Goal: Task Accomplishment & Management: Manage account settings

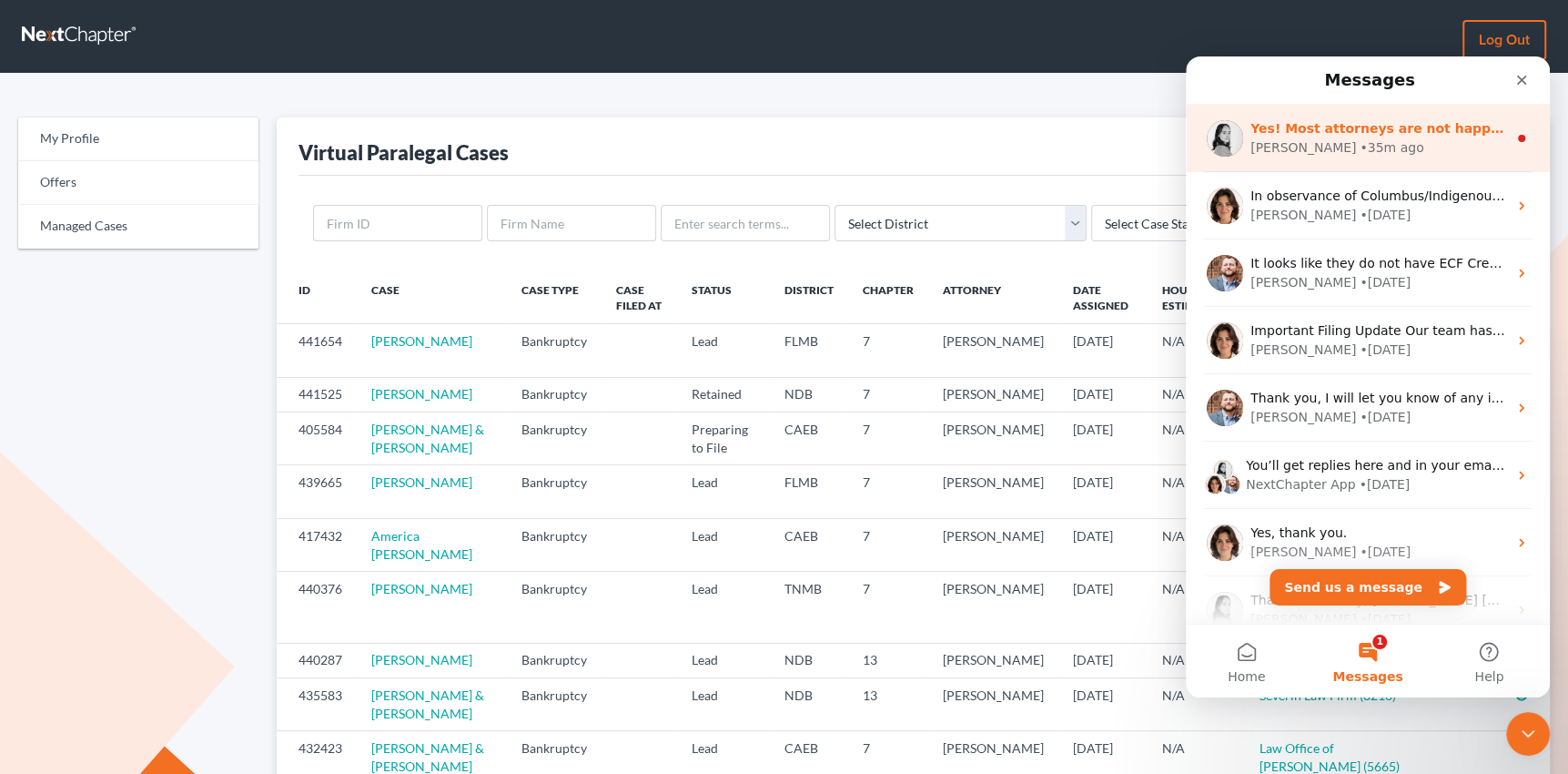
click at [1319, 131] on span "Yes! Most attorneys are not happy about the update." at bounding box center [1442, 128] width 382 height 14
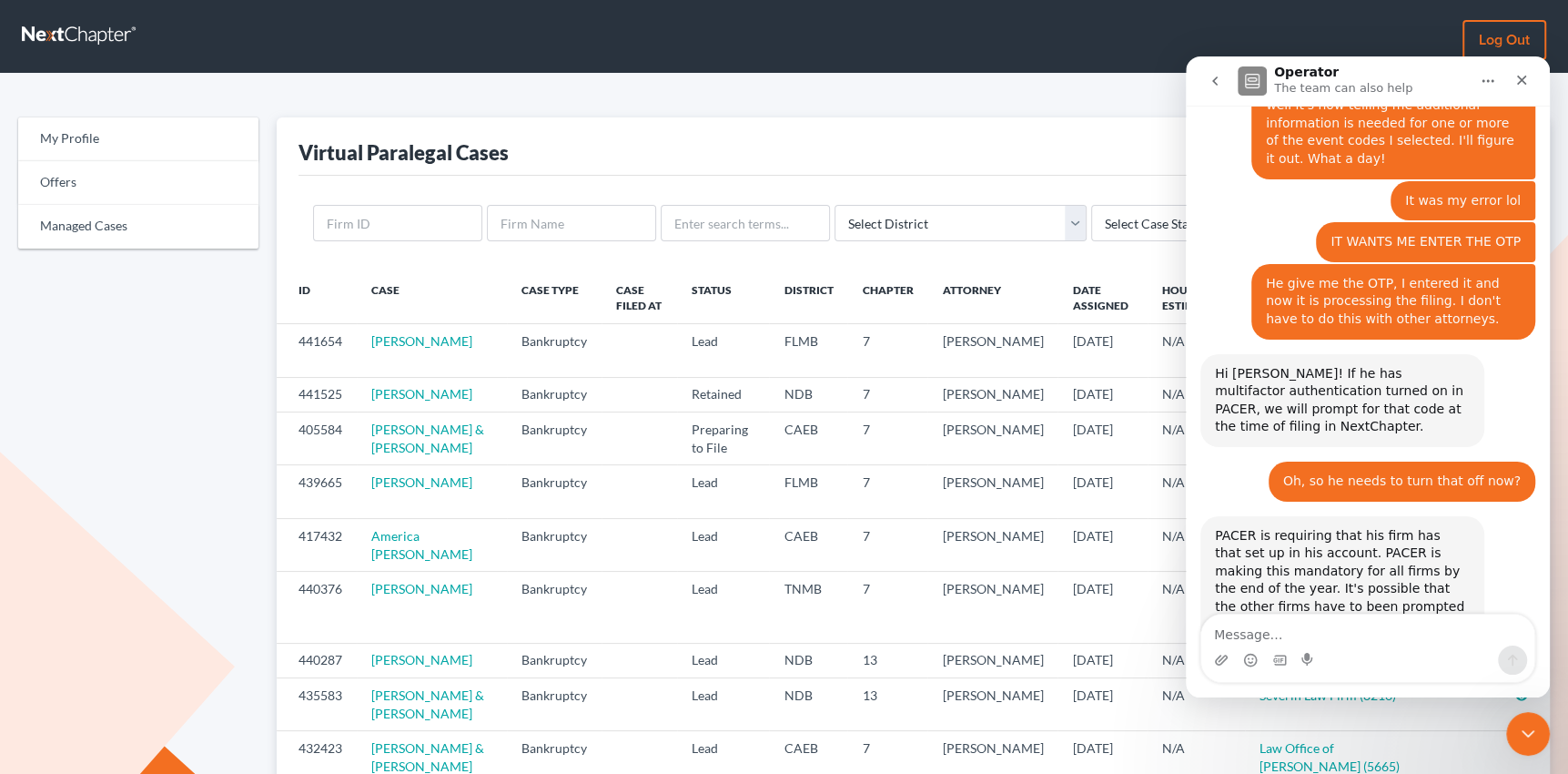
scroll to position [2300, 0]
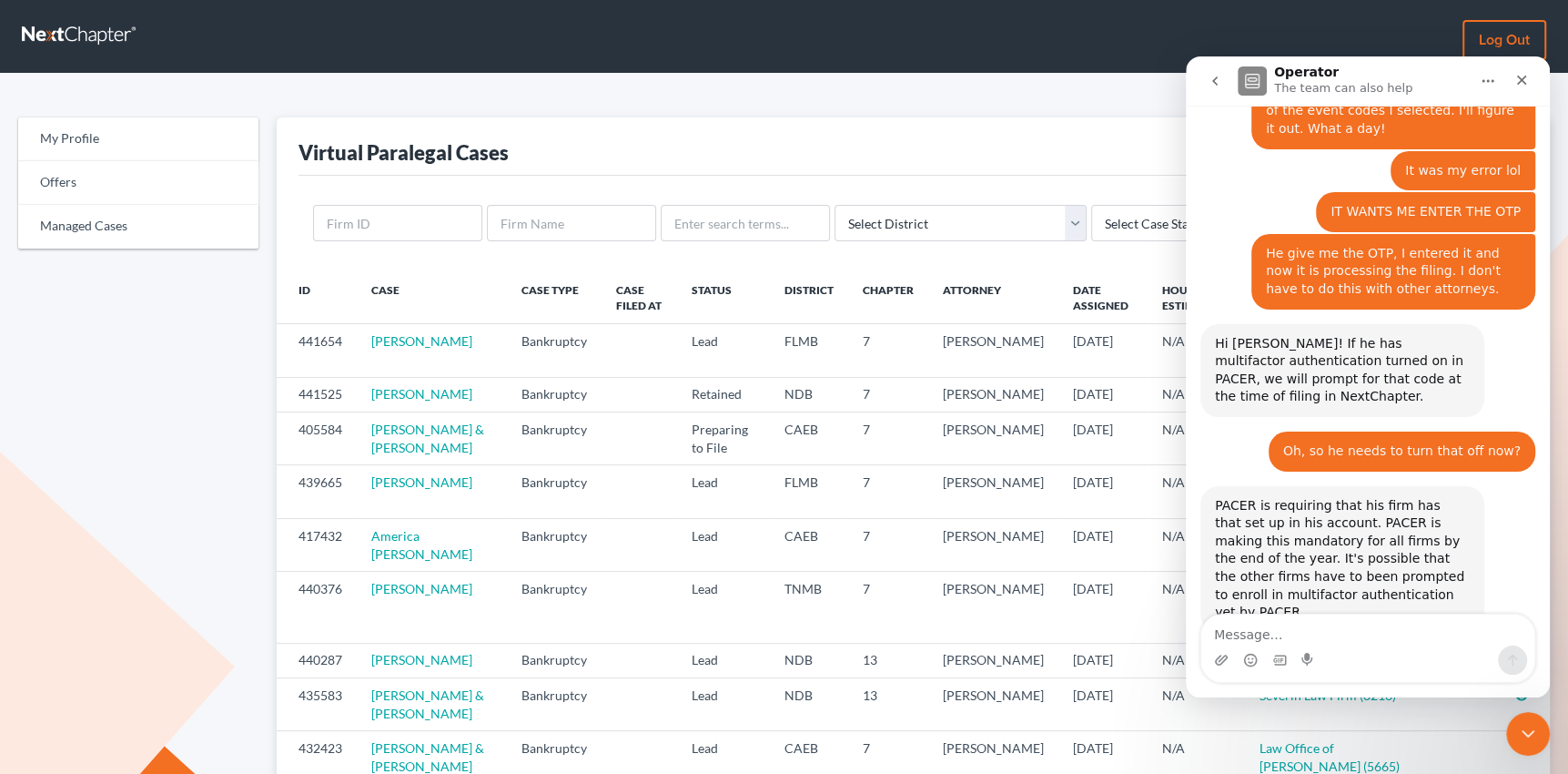
click at [1399, 634] on textarea "Message…" at bounding box center [1367, 630] width 333 height 31
type textarea "I should say so."
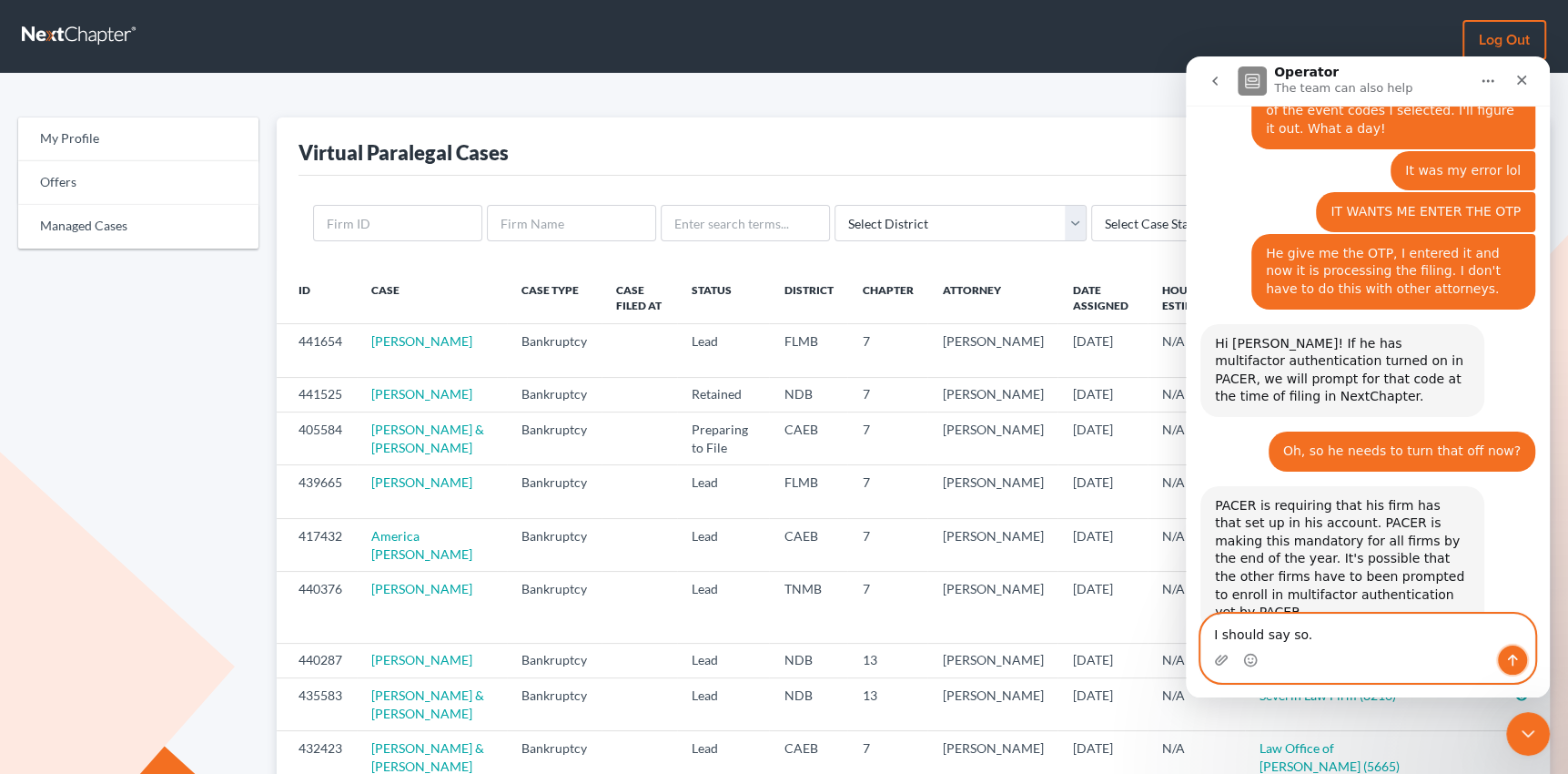
click at [1506, 656] on icon "Send a message…" at bounding box center [1512, 659] width 14 height 14
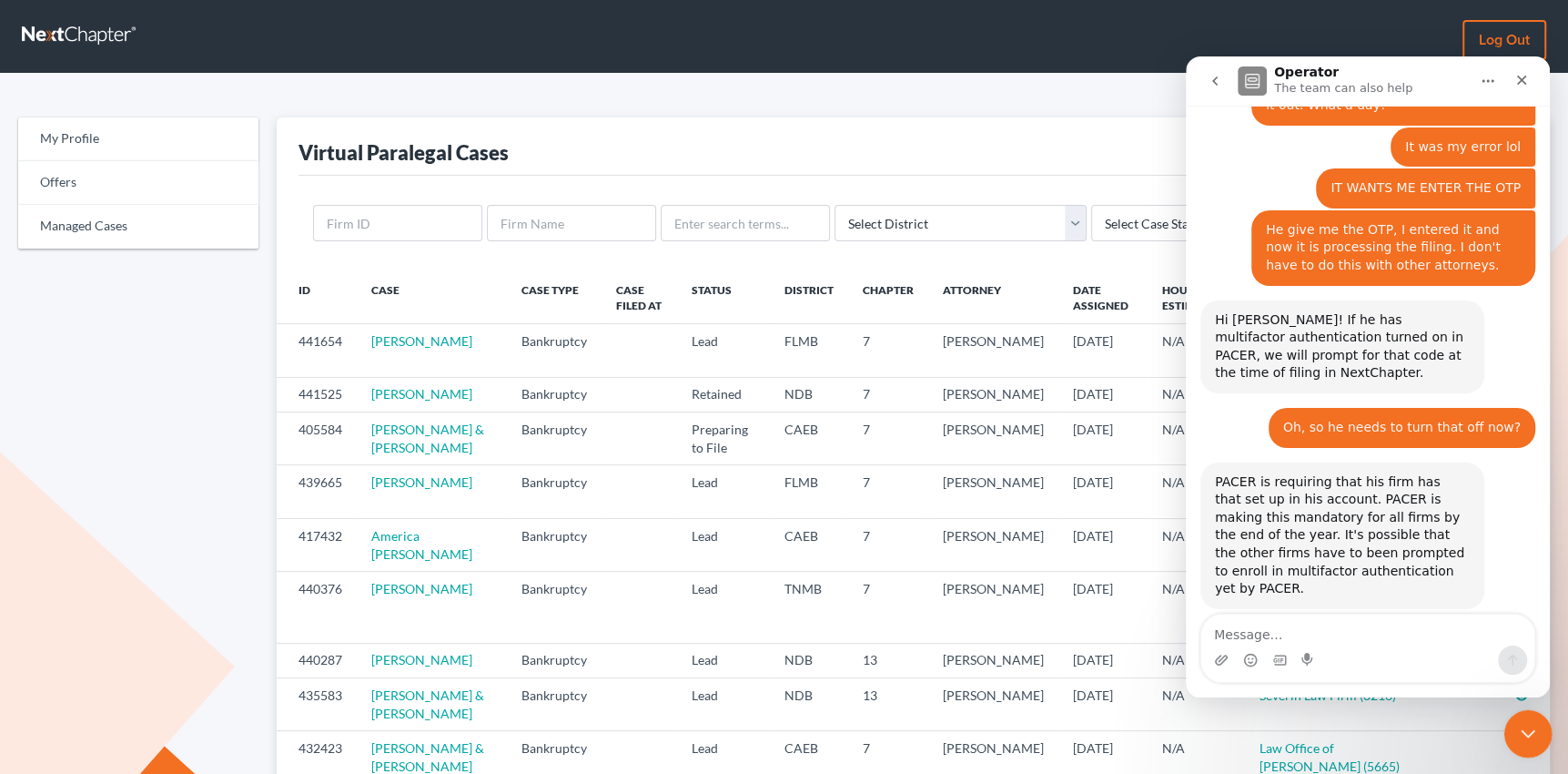
click at [1520, 728] on icon "Close Intercom Messenger" at bounding box center [1525, 731] width 12 height 8
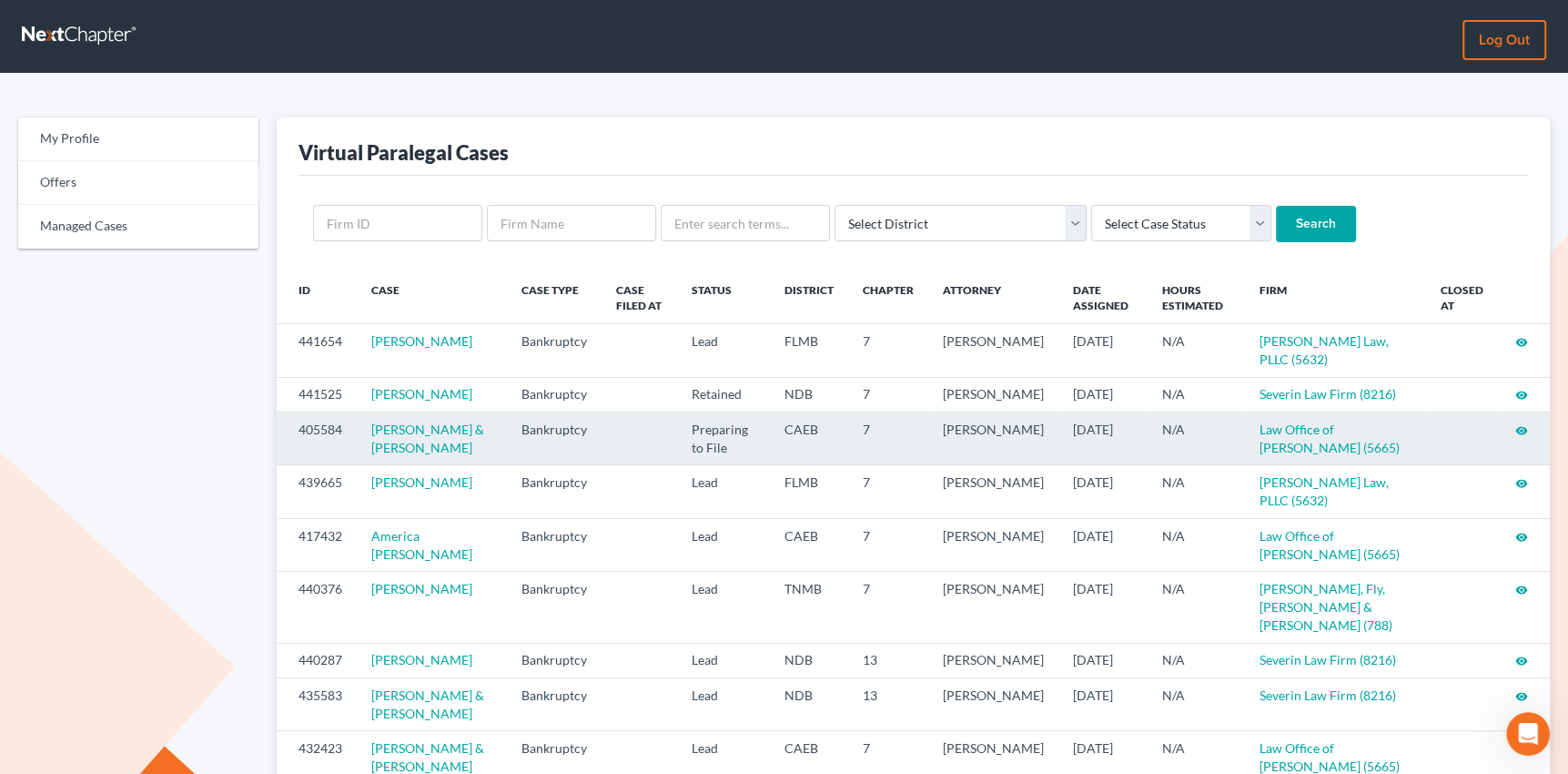
click at [1521, 437] on icon "visibility" at bounding box center [1521, 430] width 12 height 12
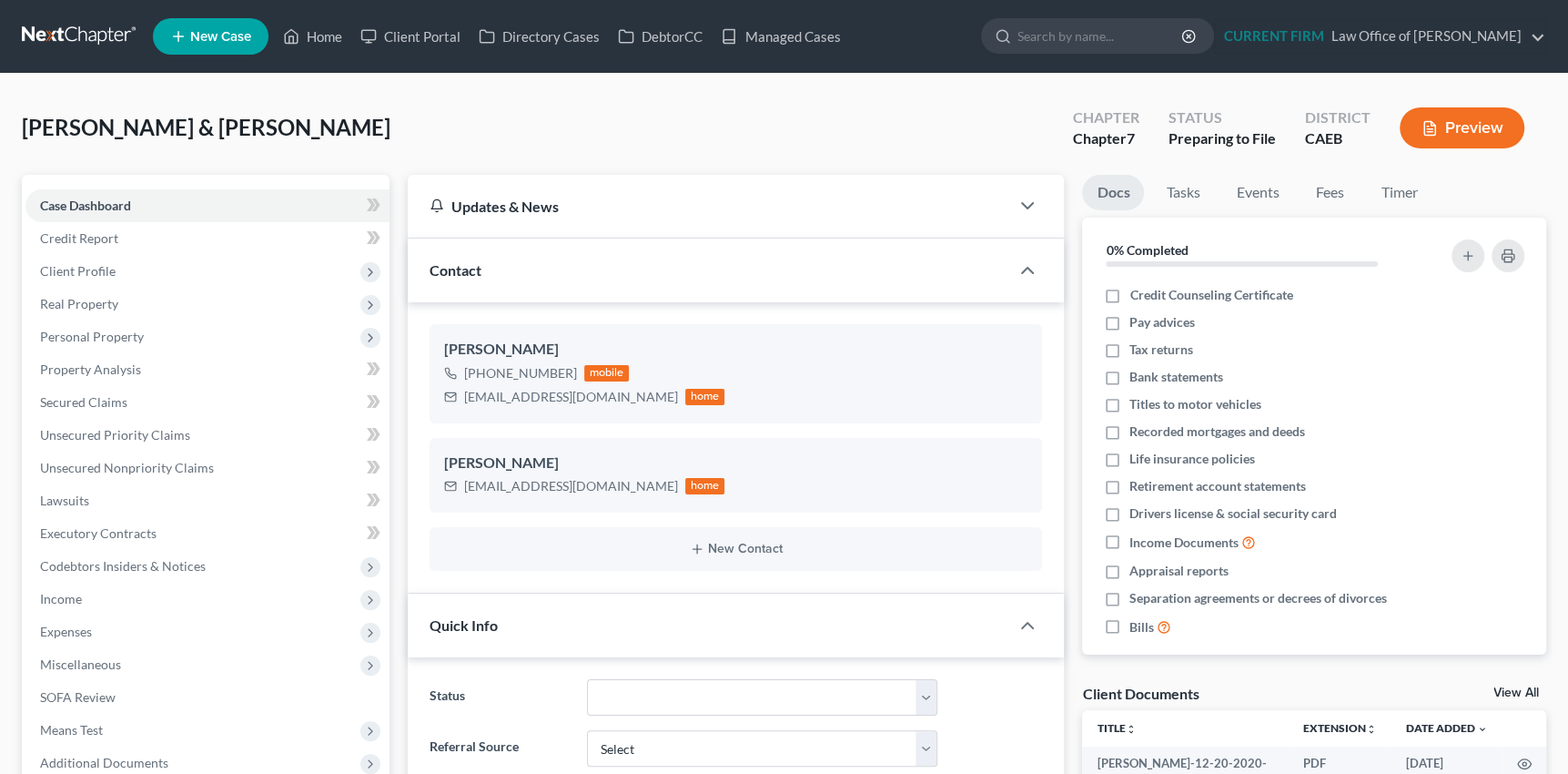
scroll to position [322, 0]
click at [417, 32] on link "Client Portal" at bounding box center [411, 36] width 118 height 32
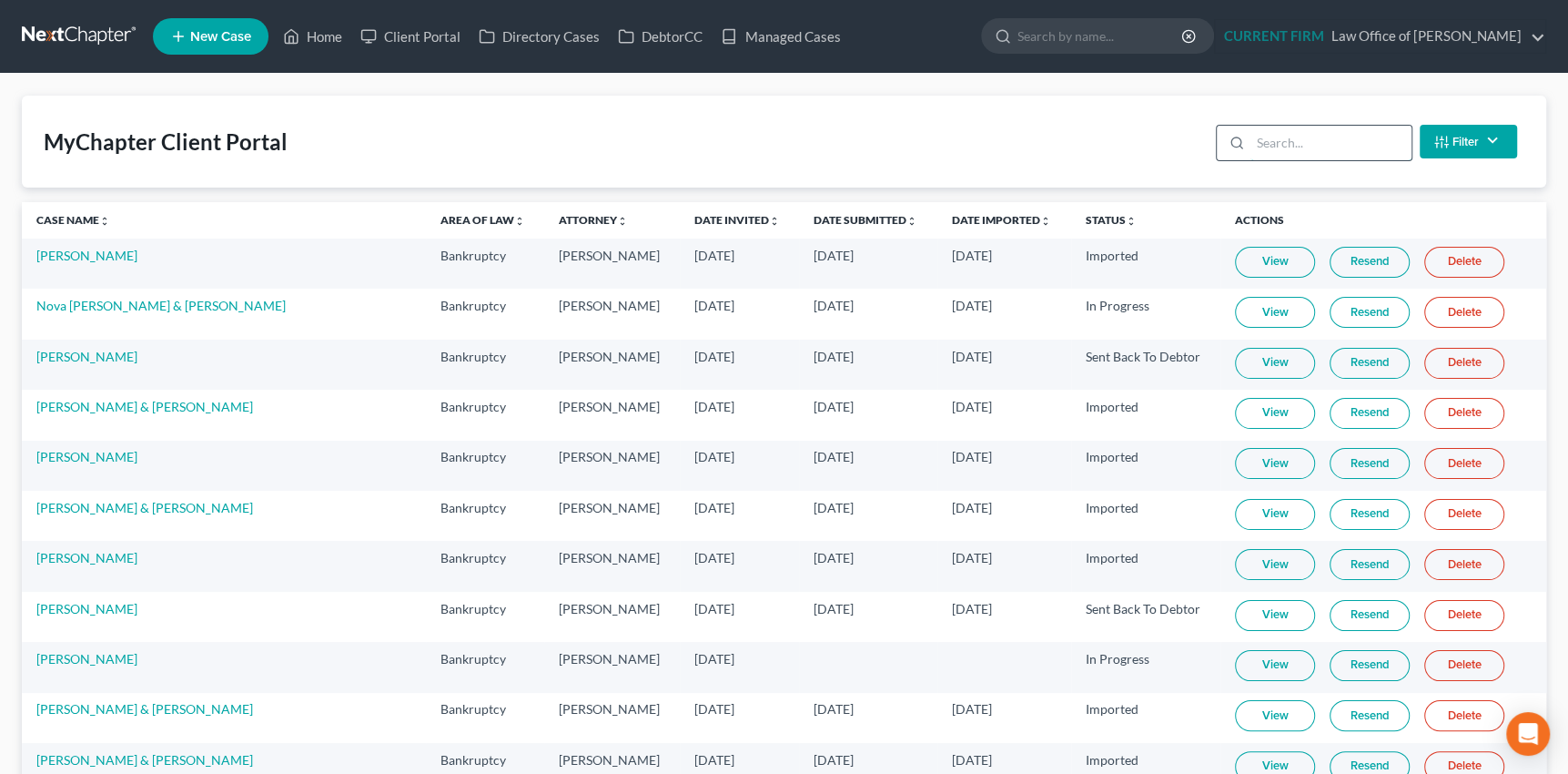
click at [1295, 134] on input "search" at bounding box center [1331, 142] width 161 height 34
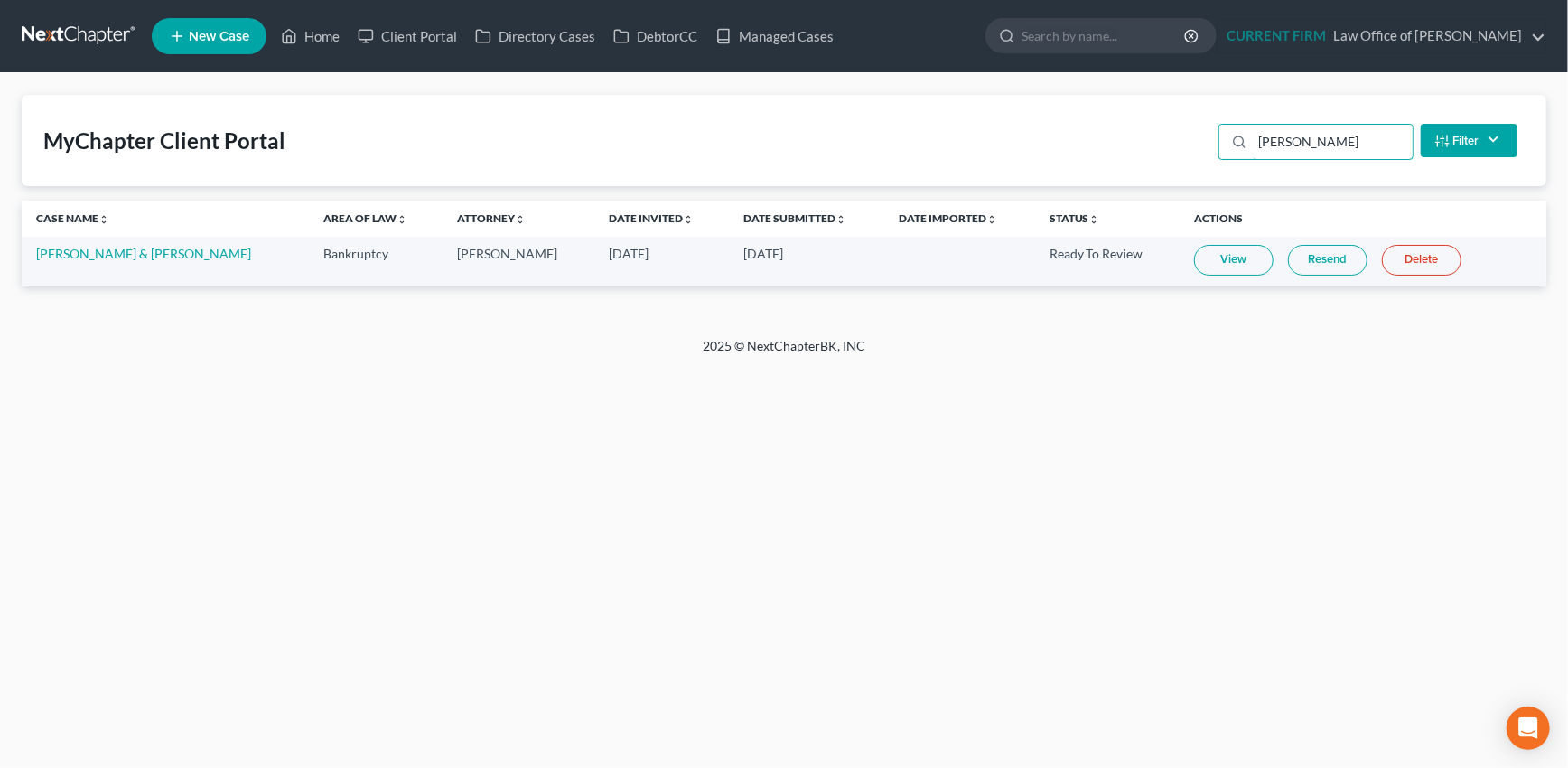
type input "michelsen"
click at [1222, 256] on link "View" at bounding box center [1234, 260] width 80 height 30
click at [663, 32] on link "DebtorCC" at bounding box center [655, 36] width 102 height 32
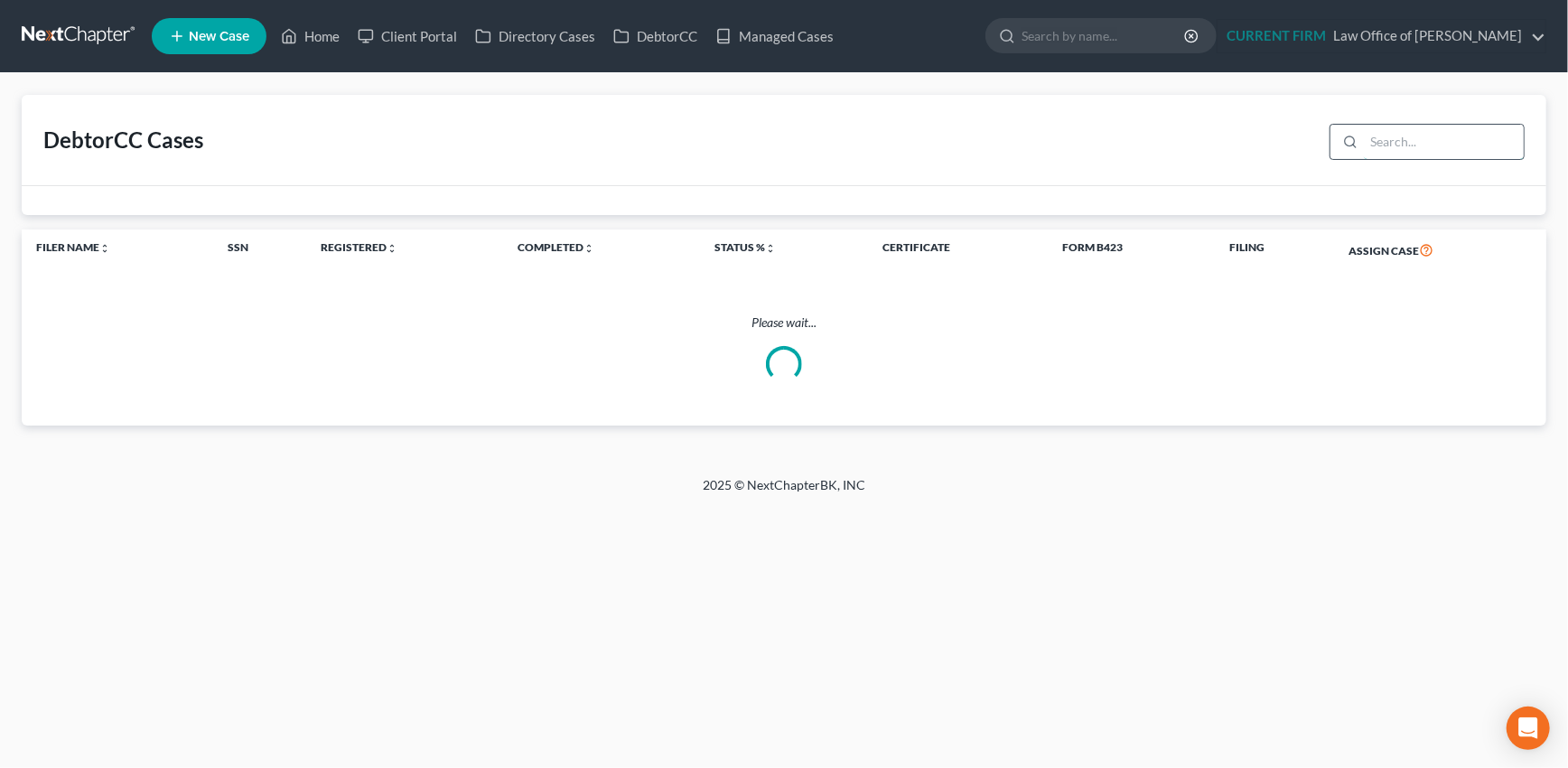
click at [1408, 139] on input "search" at bounding box center [1444, 141] width 160 height 34
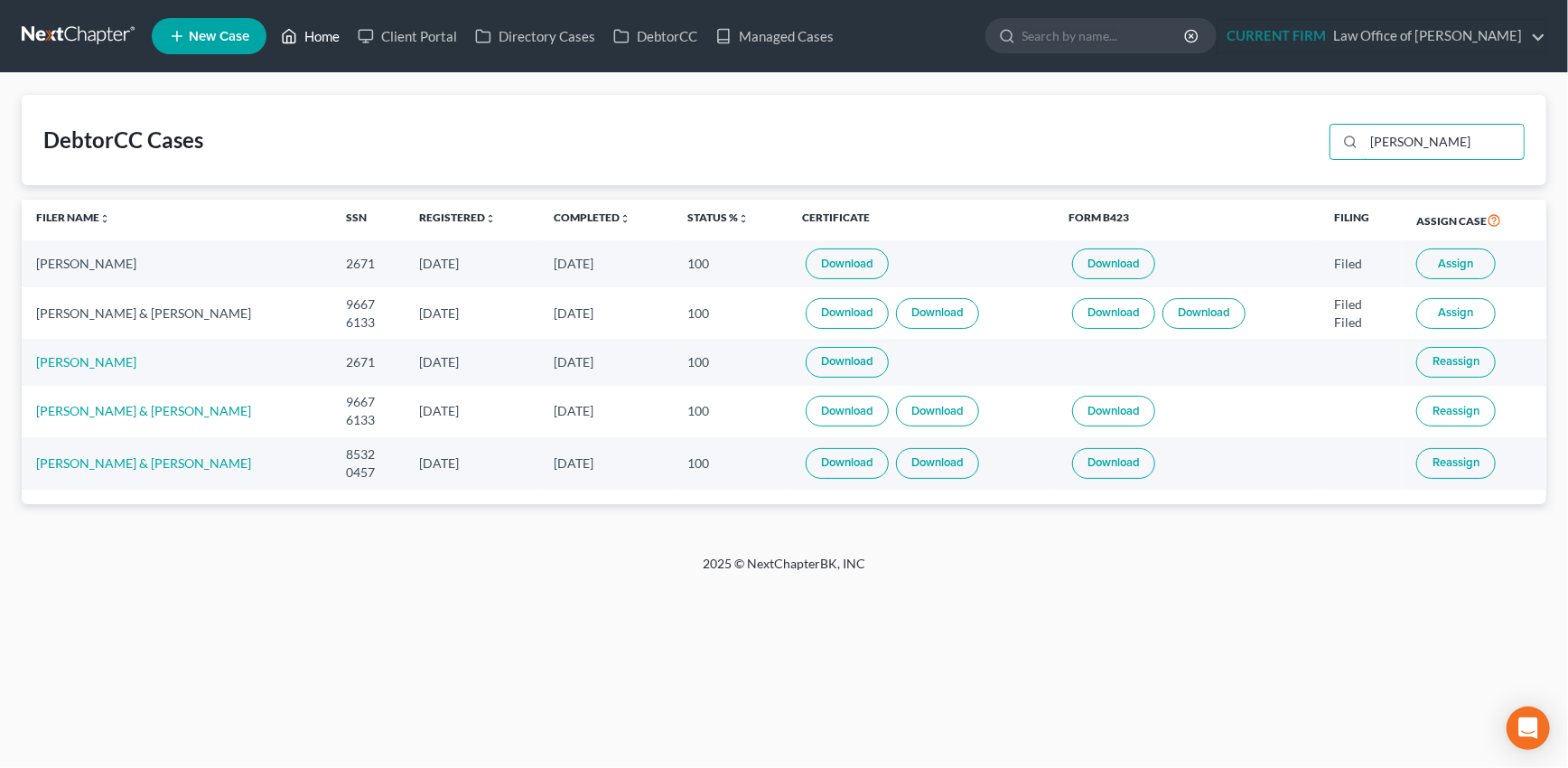
type input "michel"
click at [331, 33] on link "Home" at bounding box center [310, 36] width 77 height 32
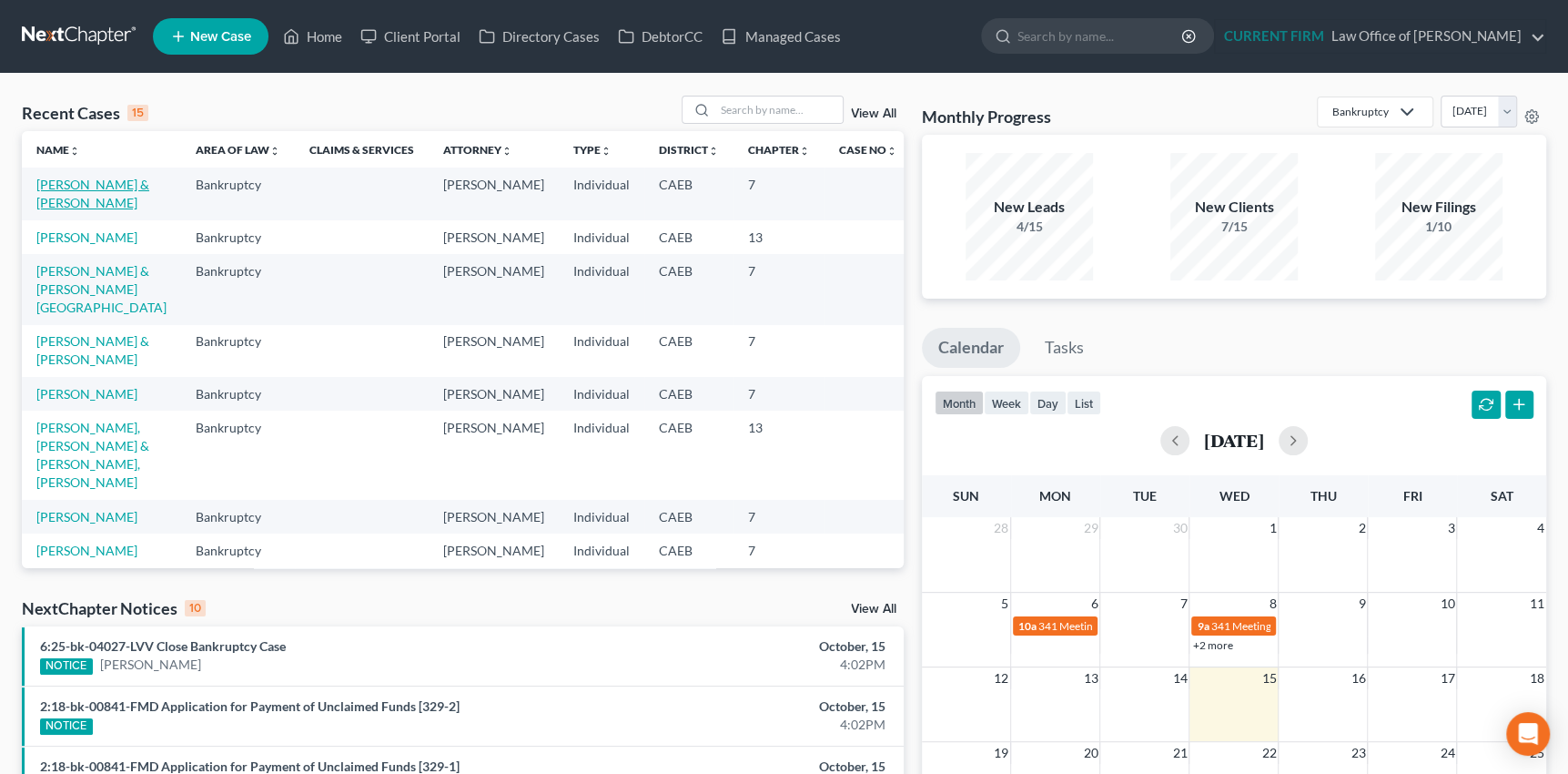
click at [64, 183] on link "Michelsen, Brian & Katie" at bounding box center [93, 193] width 113 height 33
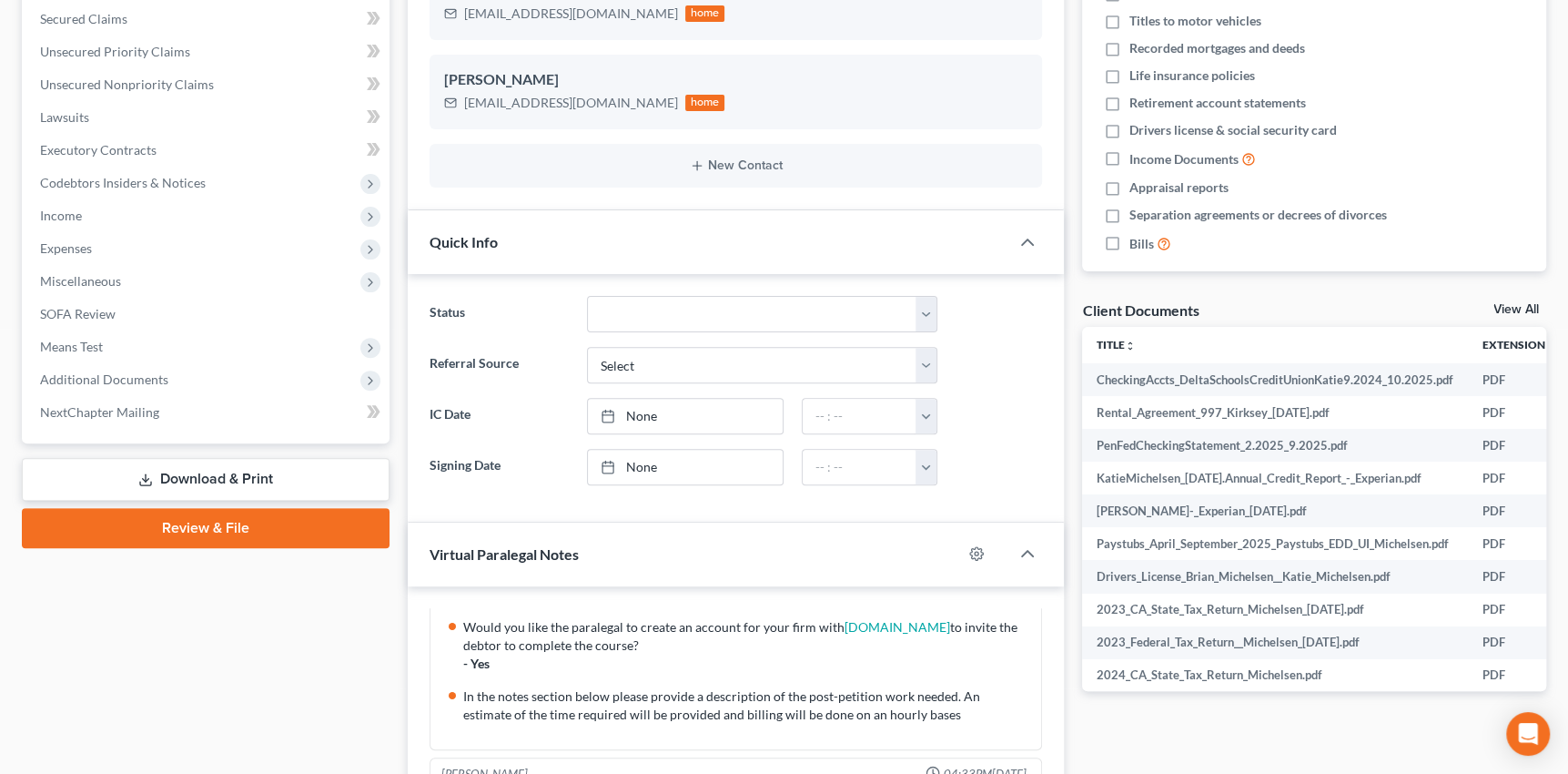
scroll to position [413, 0]
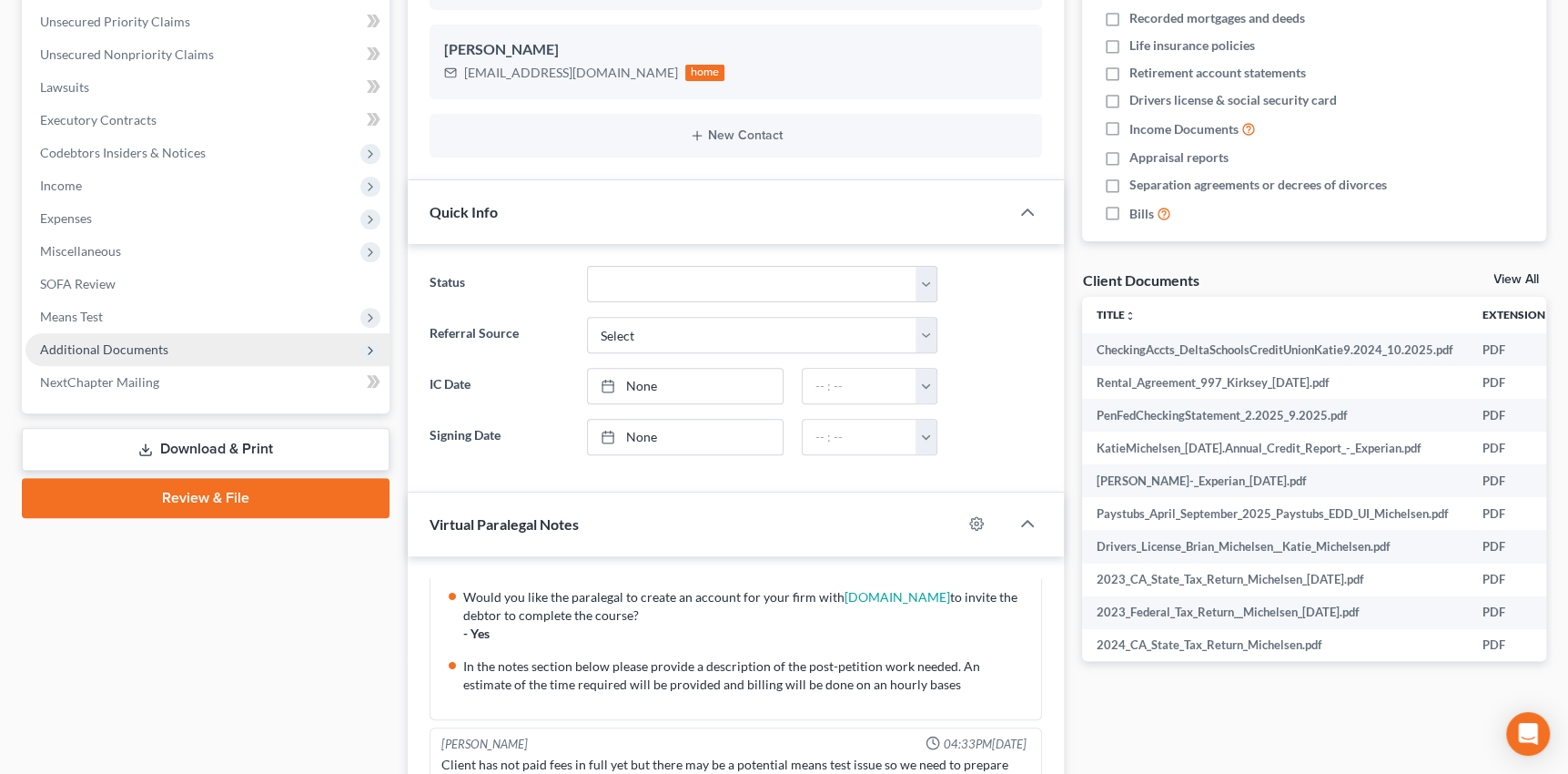
click at [132, 349] on span "Additional Documents" at bounding box center [104, 349] width 128 height 15
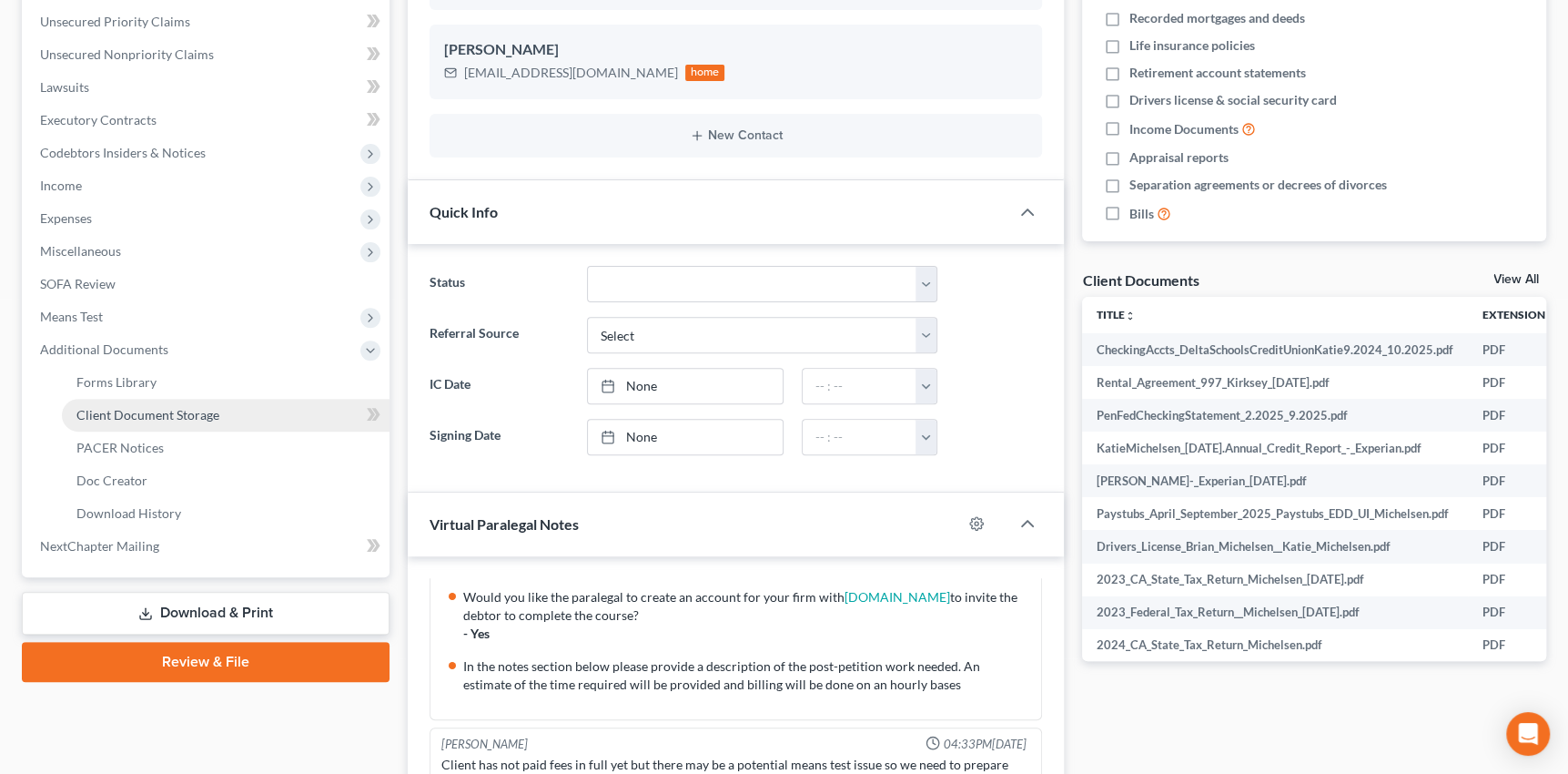
click at [140, 408] on span "Client Document Storage" at bounding box center [148, 415] width 143 height 15
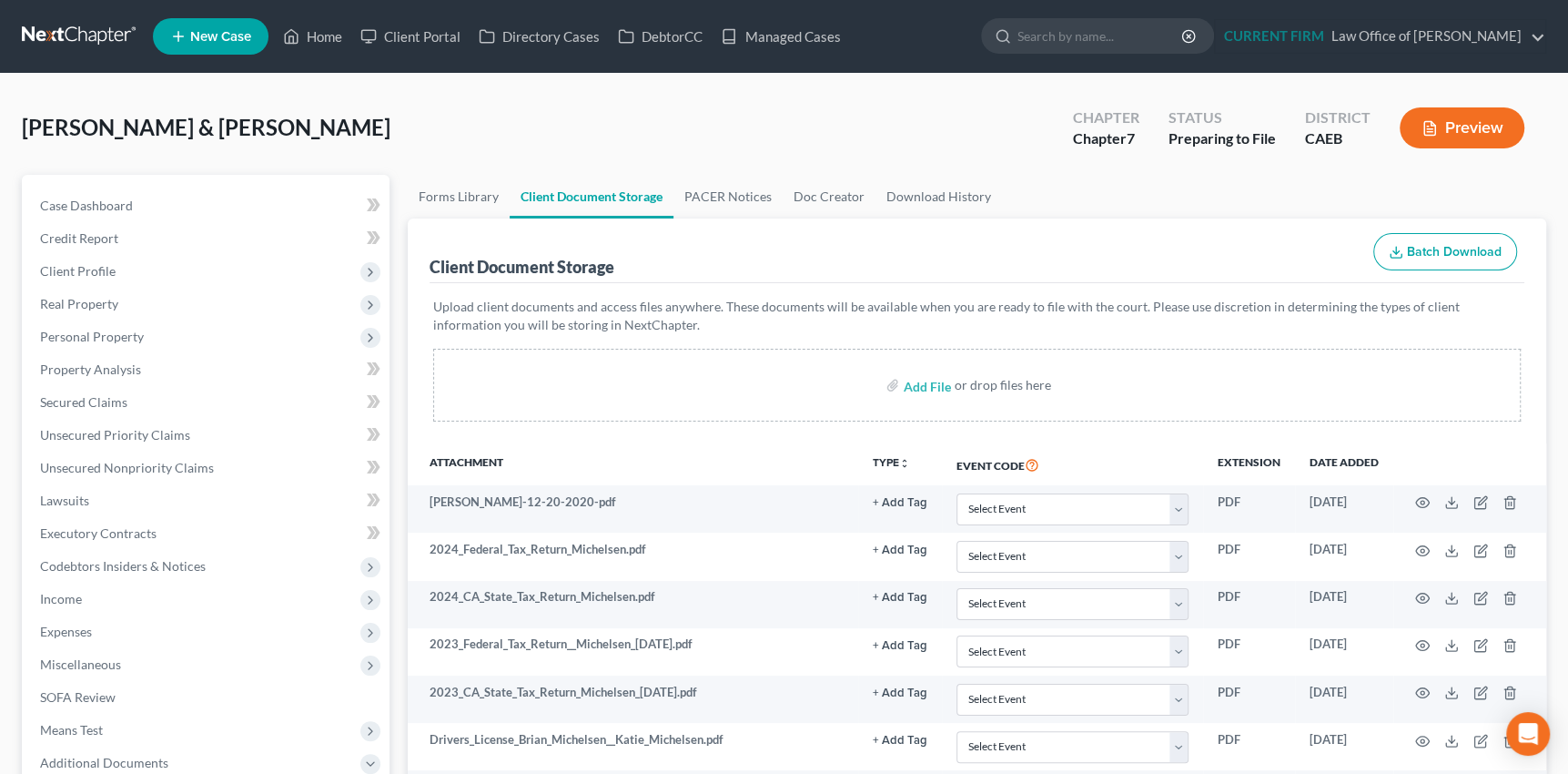
click at [1390, 247] on icon "button" at bounding box center [1395, 251] width 14 height 14
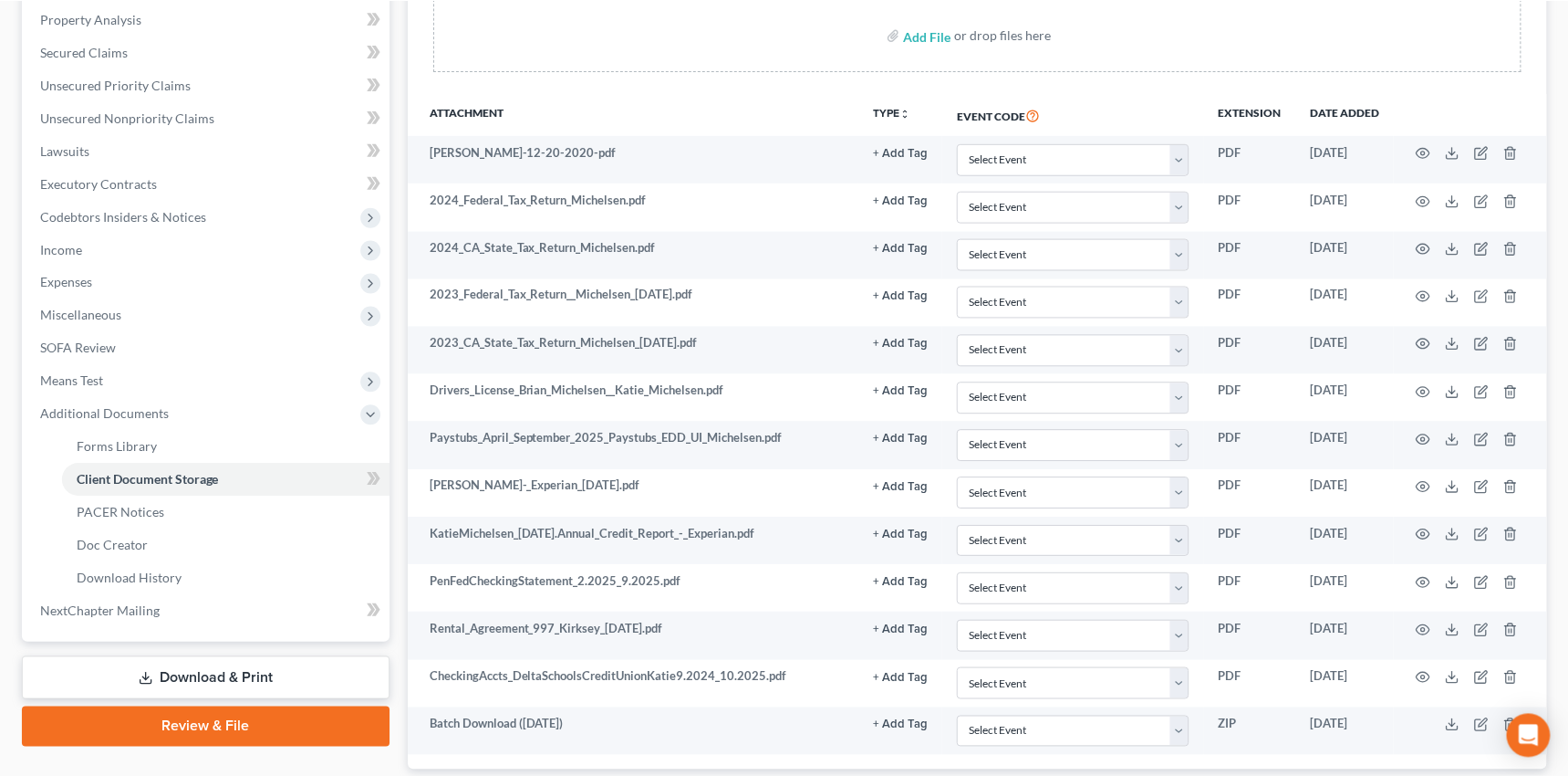
scroll to position [469, 0]
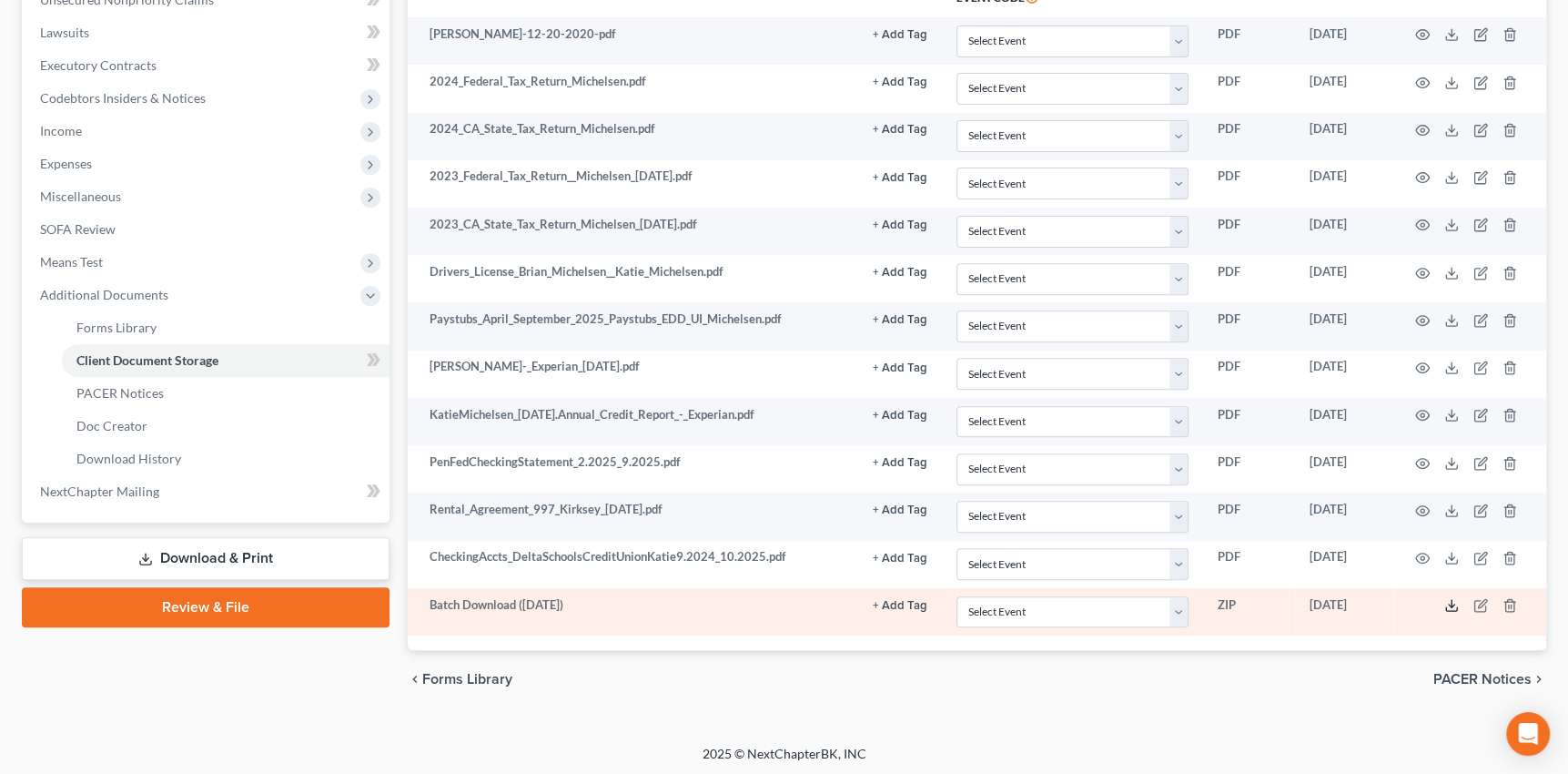
click at [1447, 599] on icon at bounding box center [1450, 605] width 14 height 14
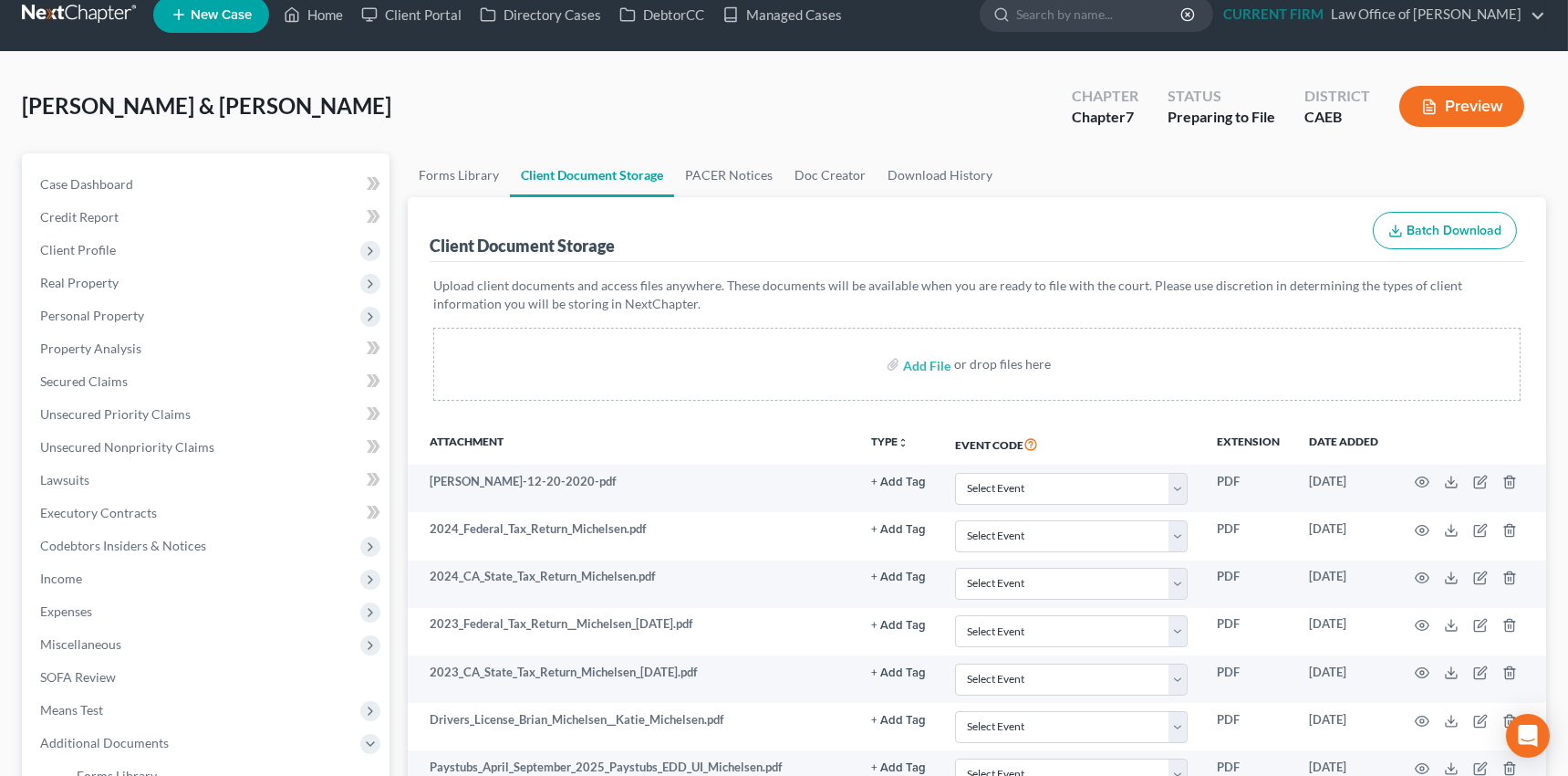
scroll to position [0, 0]
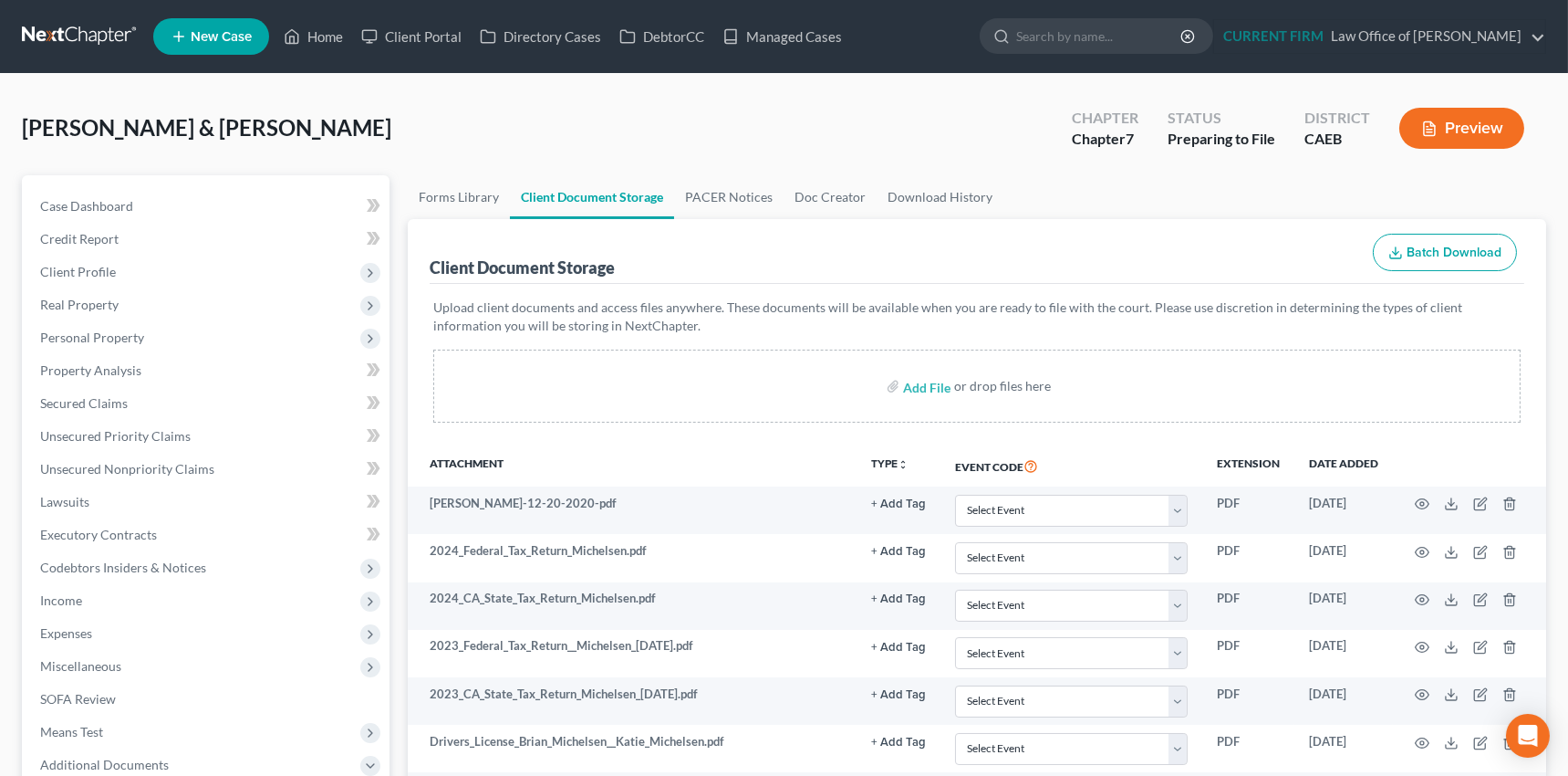
click at [1394, 248] on icon "button" at bounding box center [1396, 252] width 14 height 14
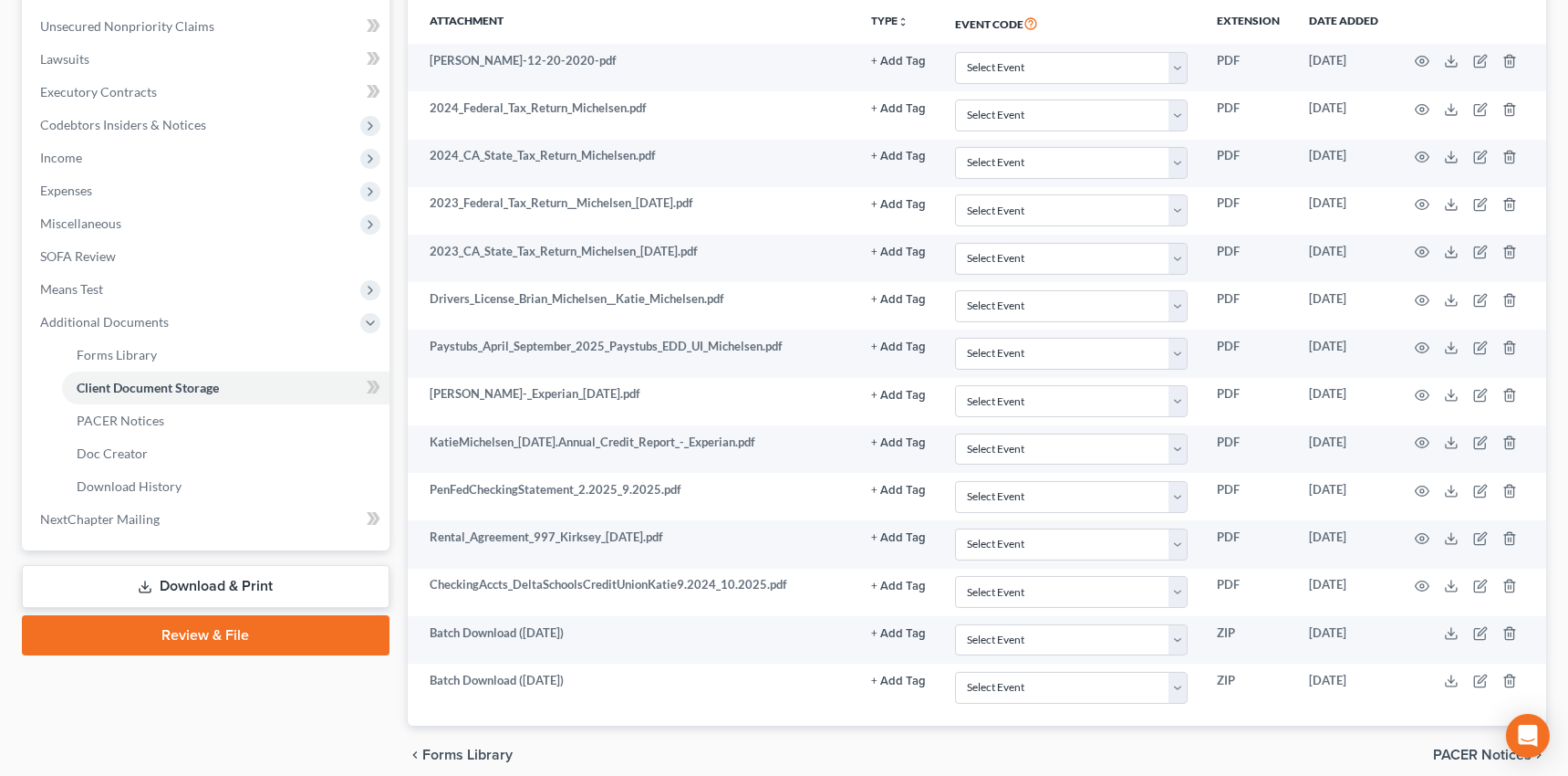
scroll to position [516, 0]
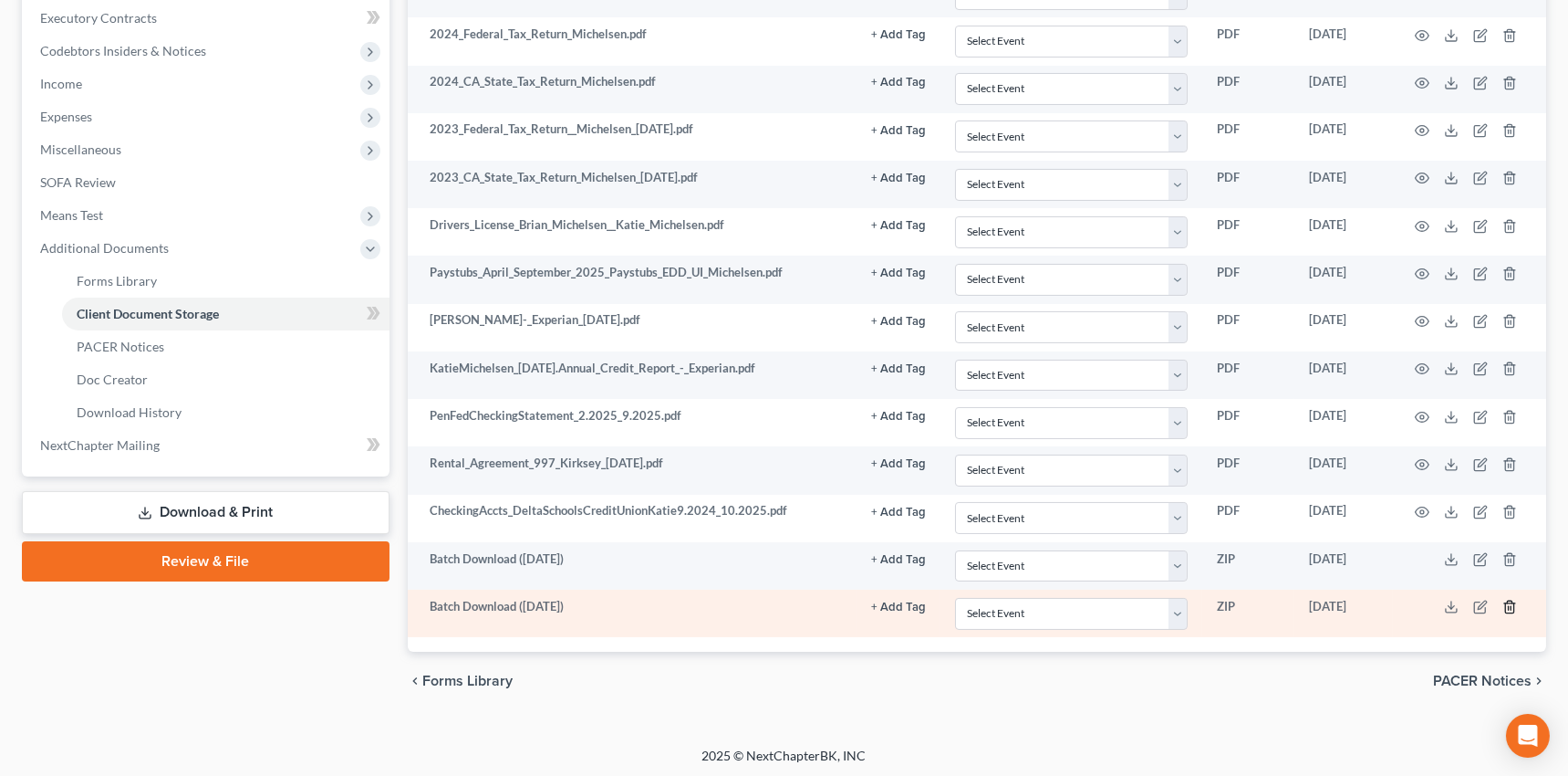
click at [1511, 600] on icon "button" at bounding box center [1510, 606] width 14 height 14
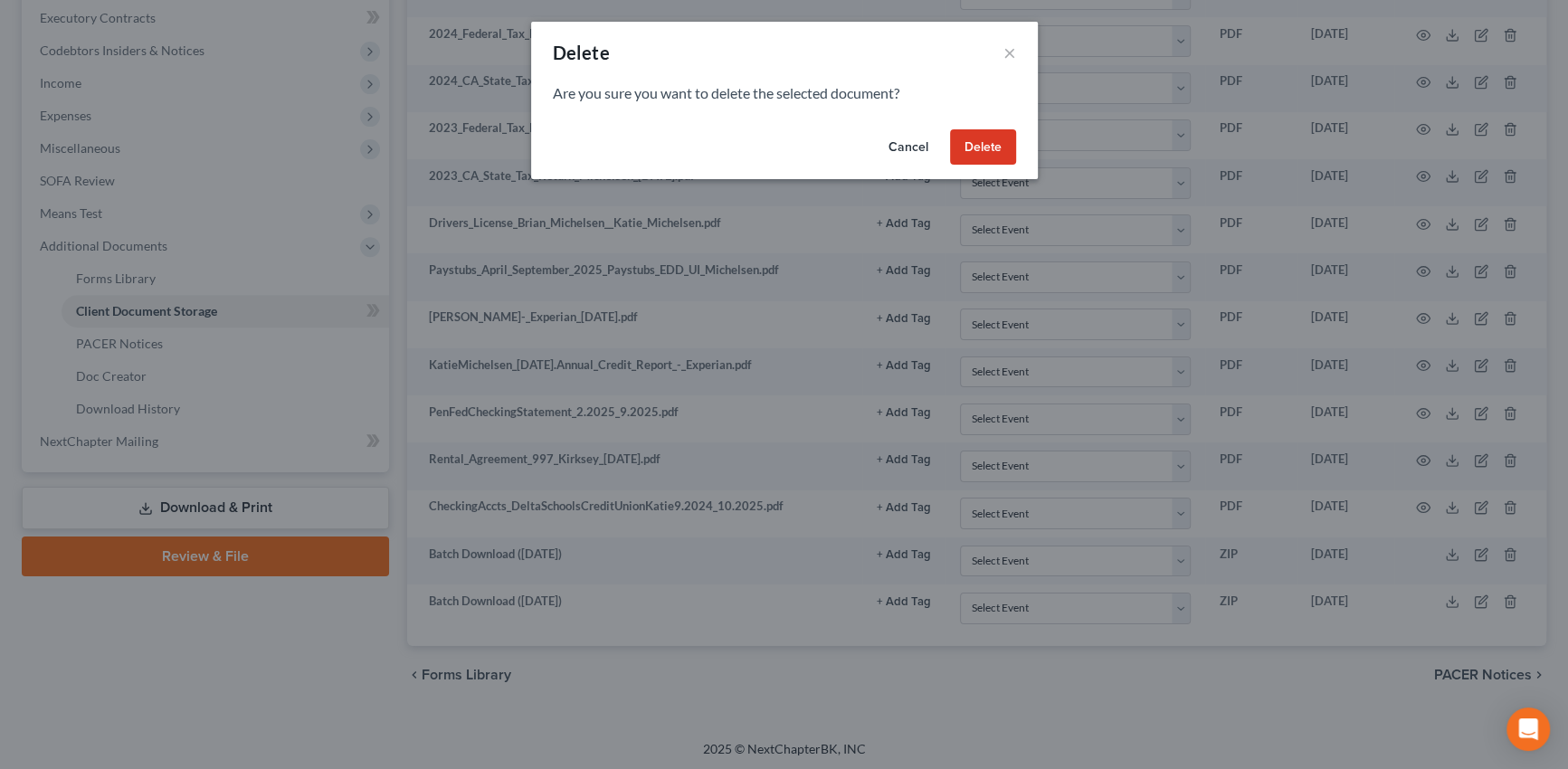
click at [976, 146] on button "Delete" at bounding box center [983, 147] width 66 height 36
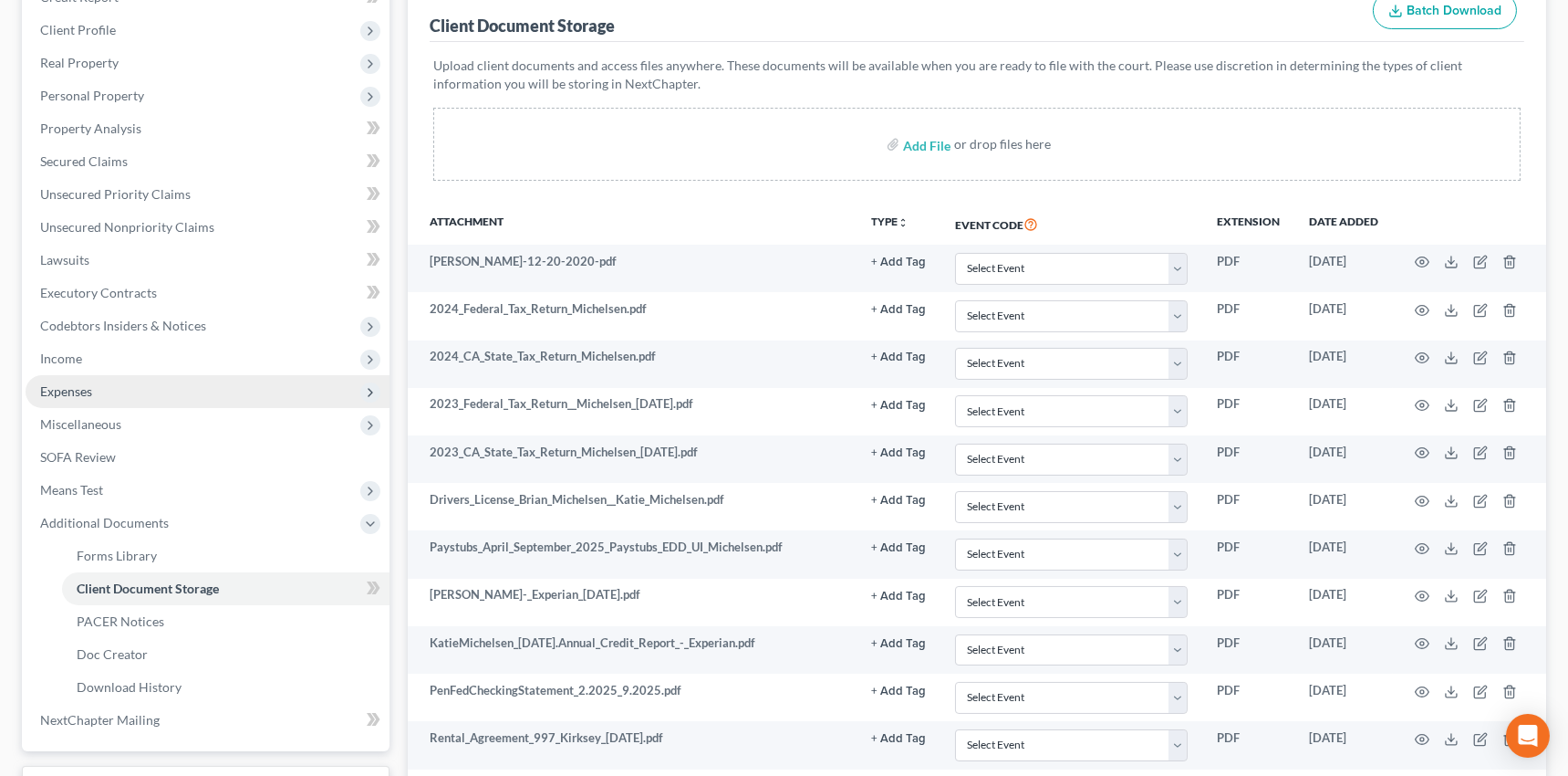
scroll to position [220, 0]
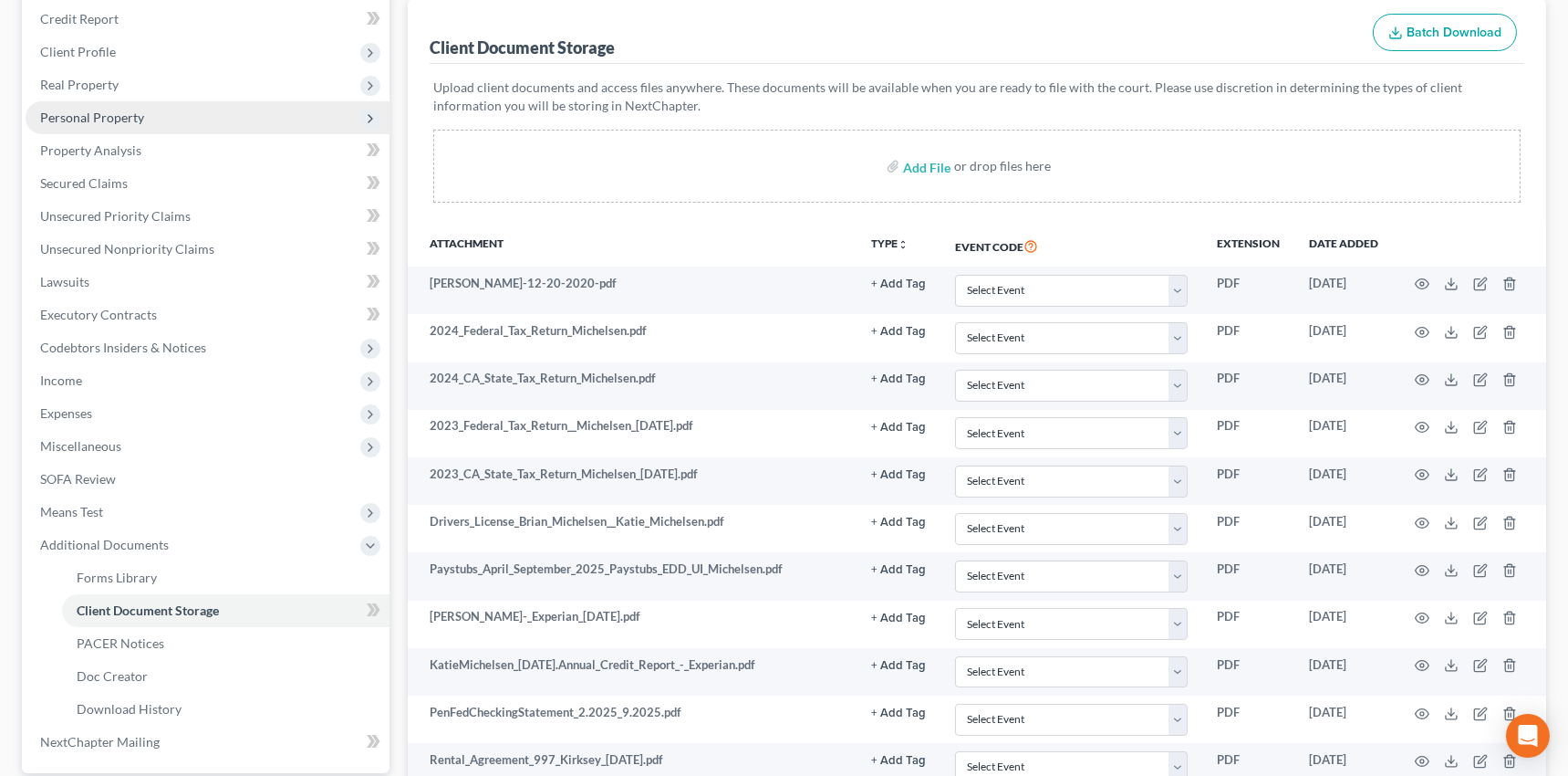
click at [111, 117] on span "Personal Property" at bounding box center [92, 117] width 104 height 15
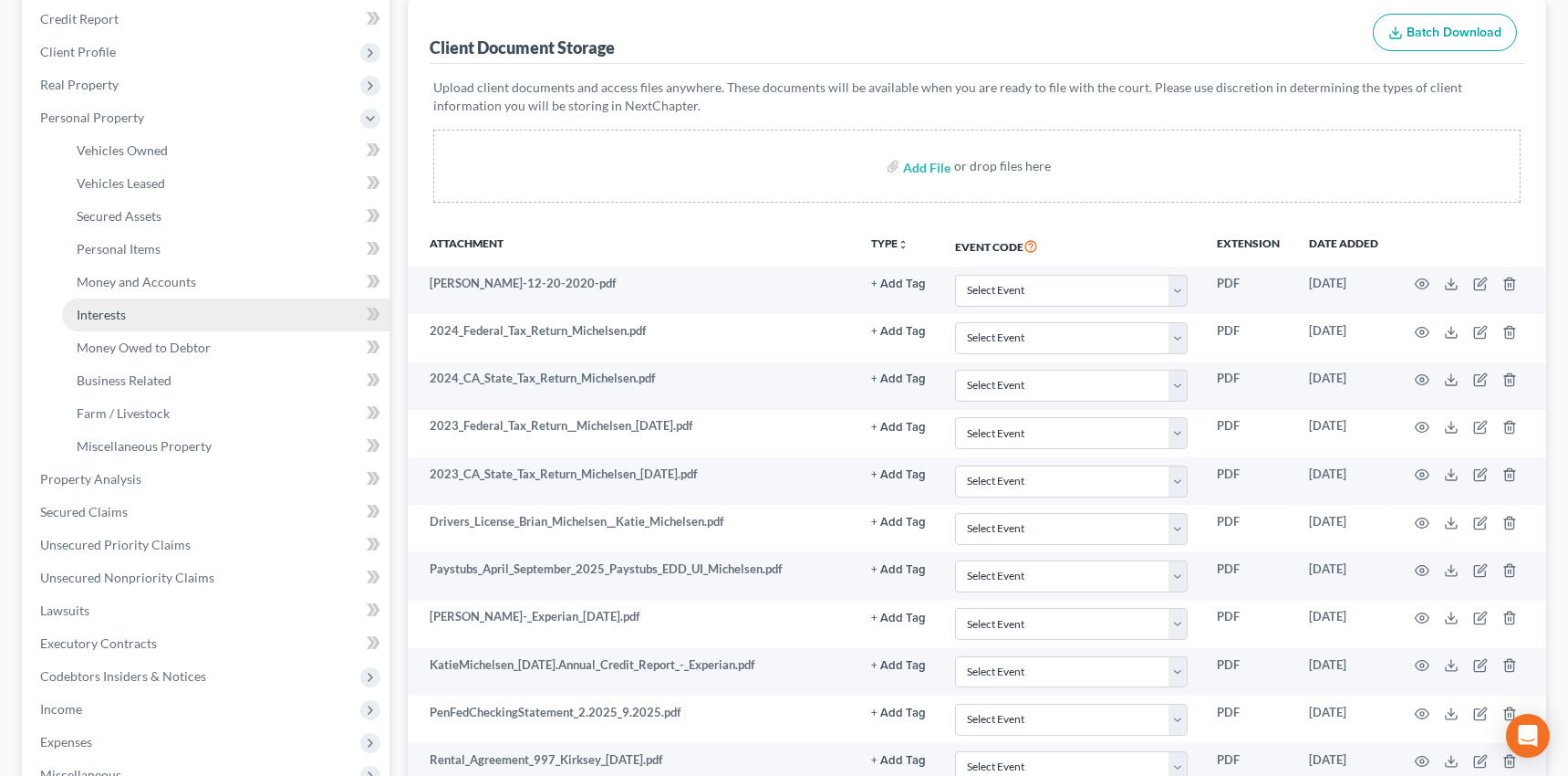
click at [93, 320] on link "Interests" at bounding box center [226, 314] width 328 height 33
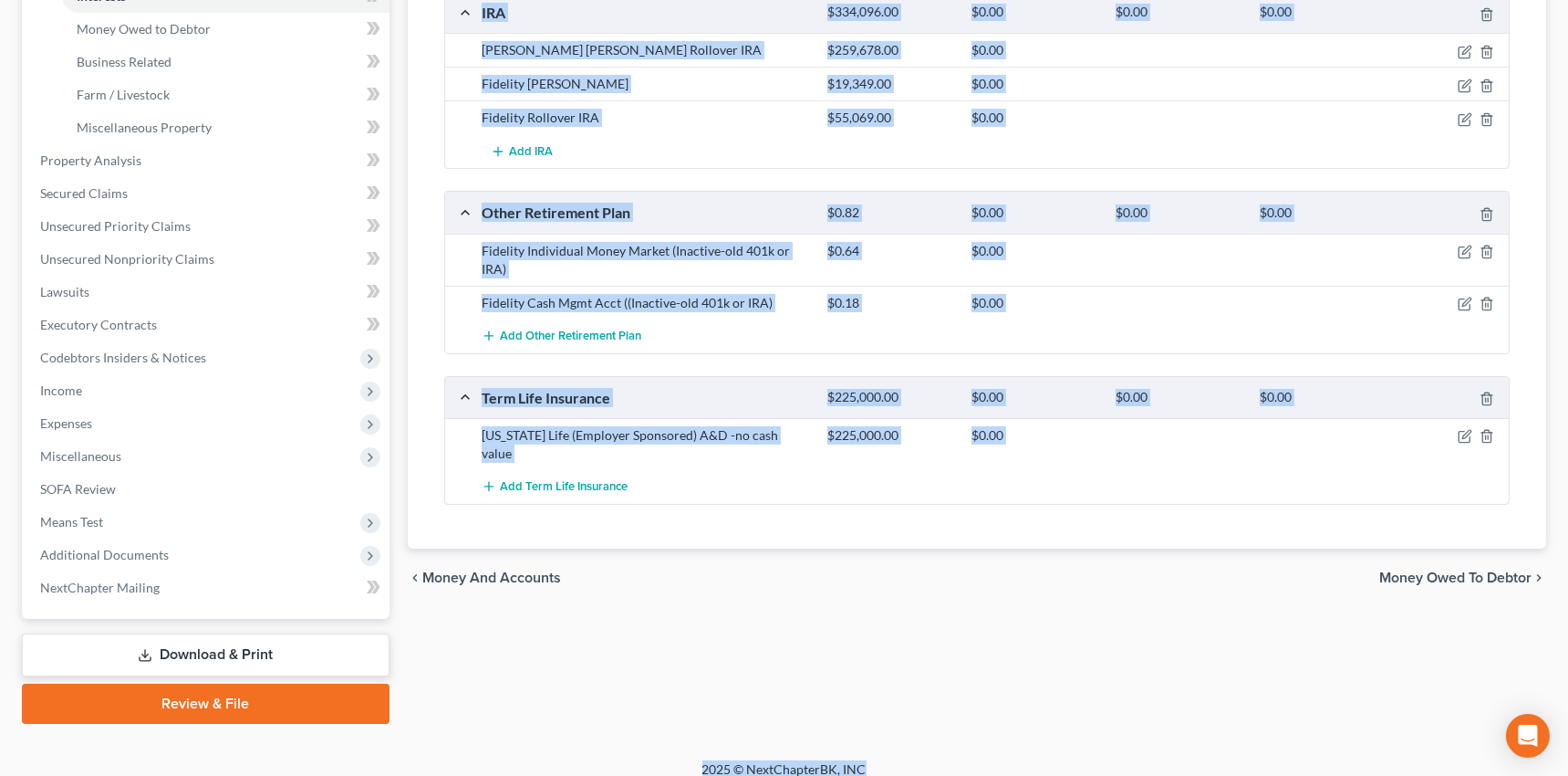
scroll to position [553, 0]
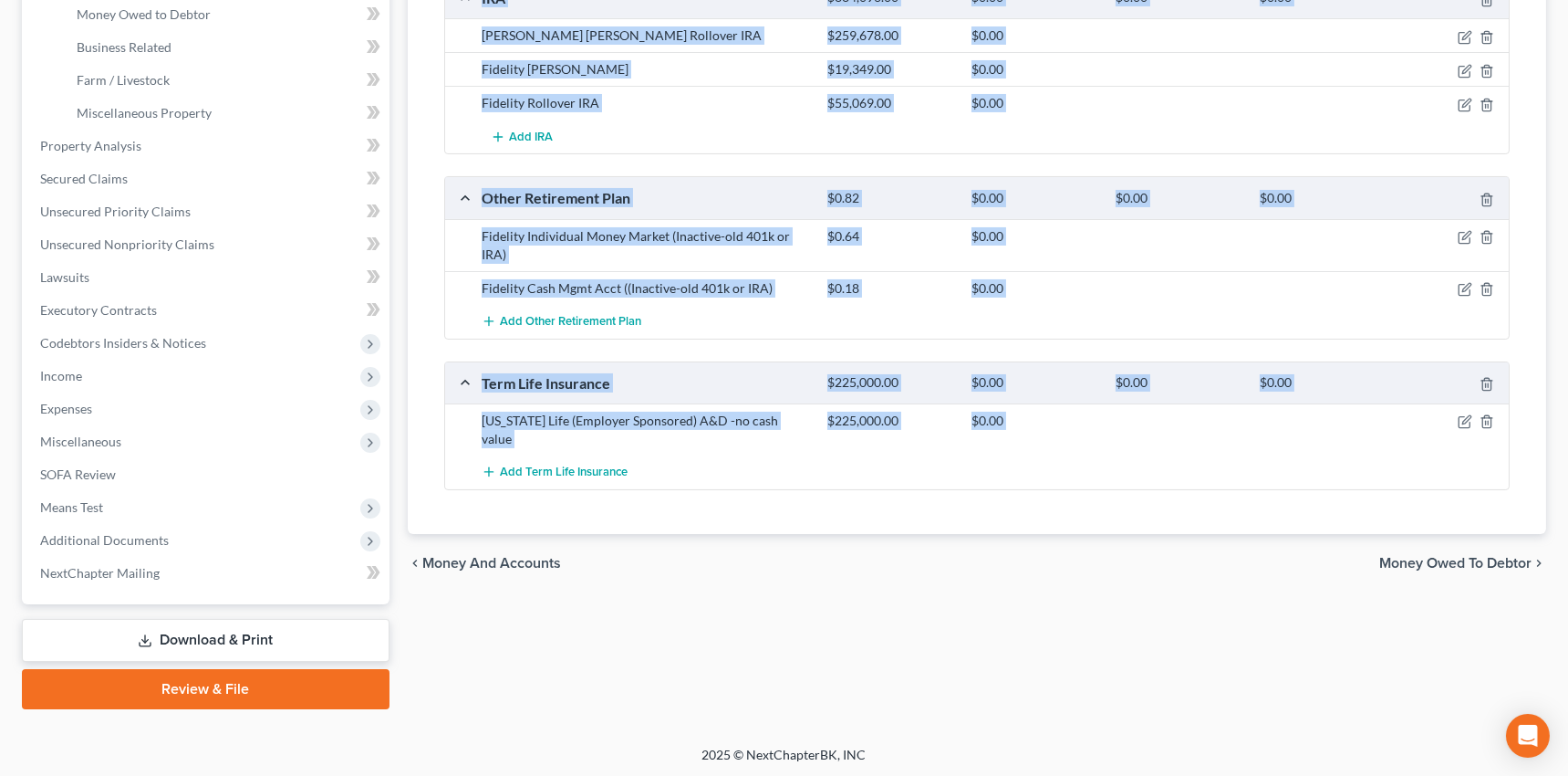
drag, startPoint x: 431, startPoint y: 305, endPoint x: 1335, endPoint y: 440, distance: 914.0
click at [1335, 440] on div "Interests Select Interest Type 401K Annuity Bond Education IRA Government Bond …" at bounding box center [977, 122] width 1139 height 824
copy ui-view "nterests Select Interest Type 401K Annuity Bond Education IRA Government Bond G…"
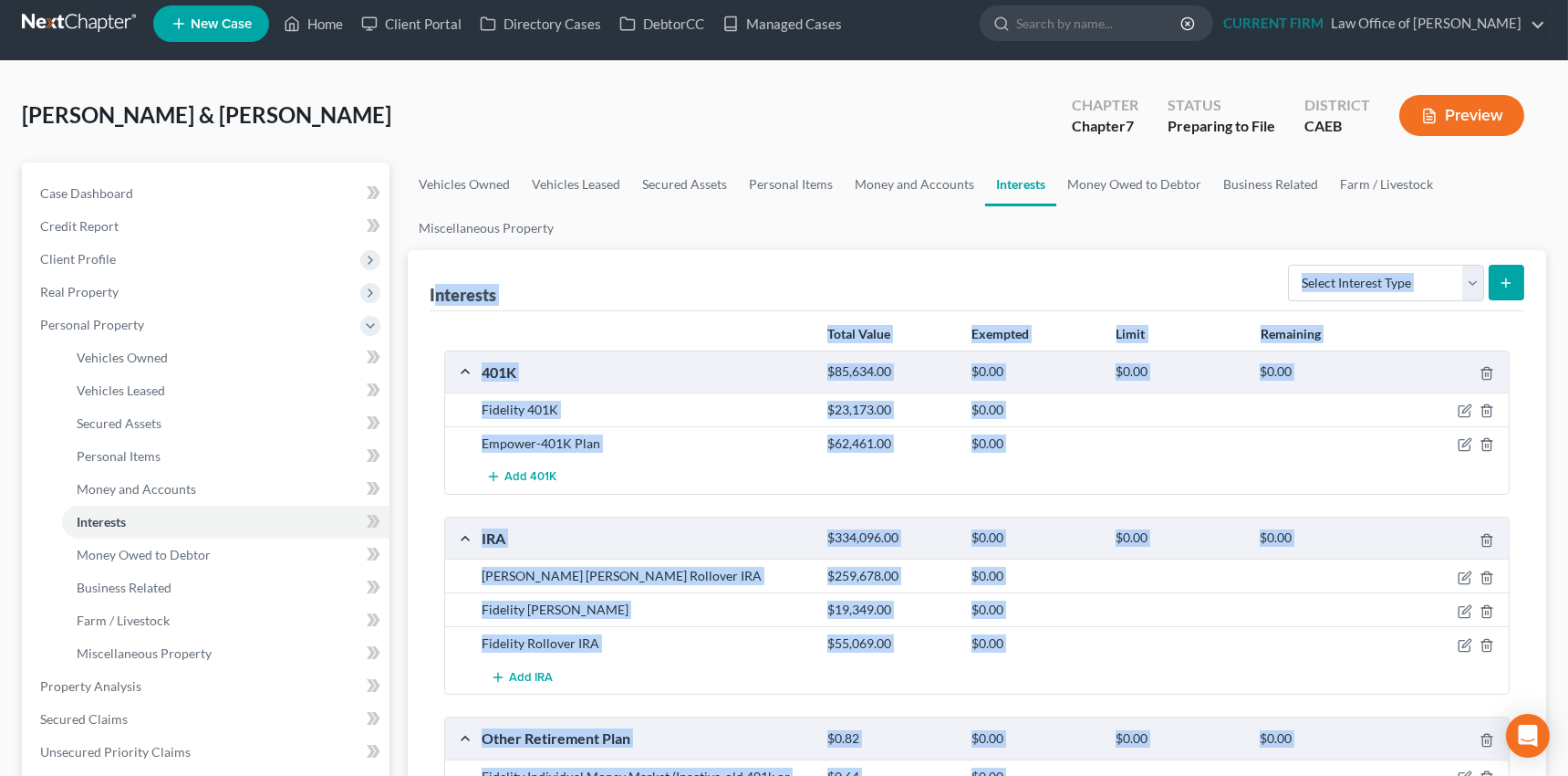
scroll to position [0, 0]
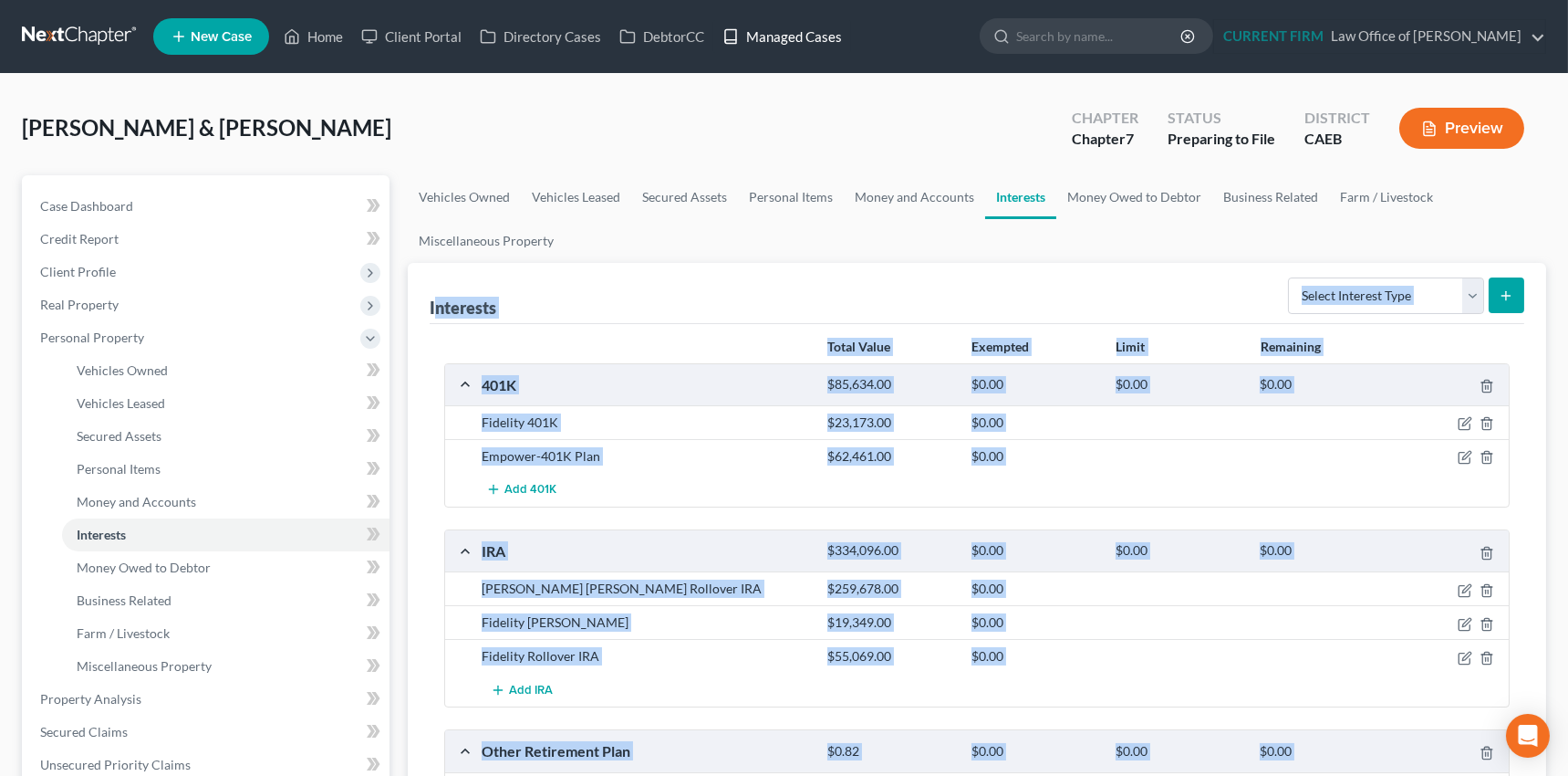
click at [768, 34] on link "Managed Cases" at bounding box center [783, 36] width 138 height 33
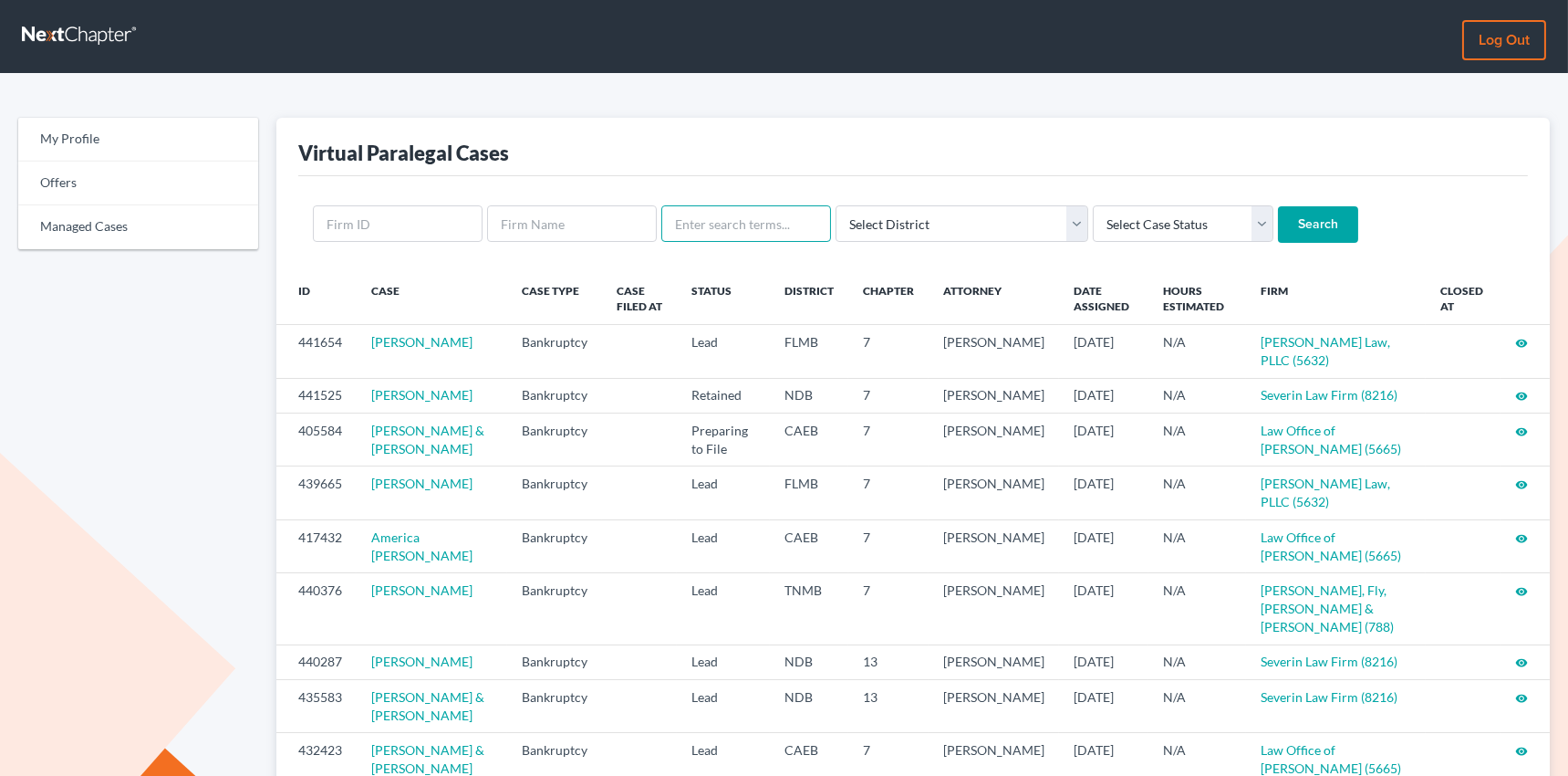
click at [727, 232] on input "text" at bounding box center [746, 223] width 170 height 36
type input "pulis"
click at [1278, 206] on input "Search" at bounding box center [1318, 224] width 80 height 36
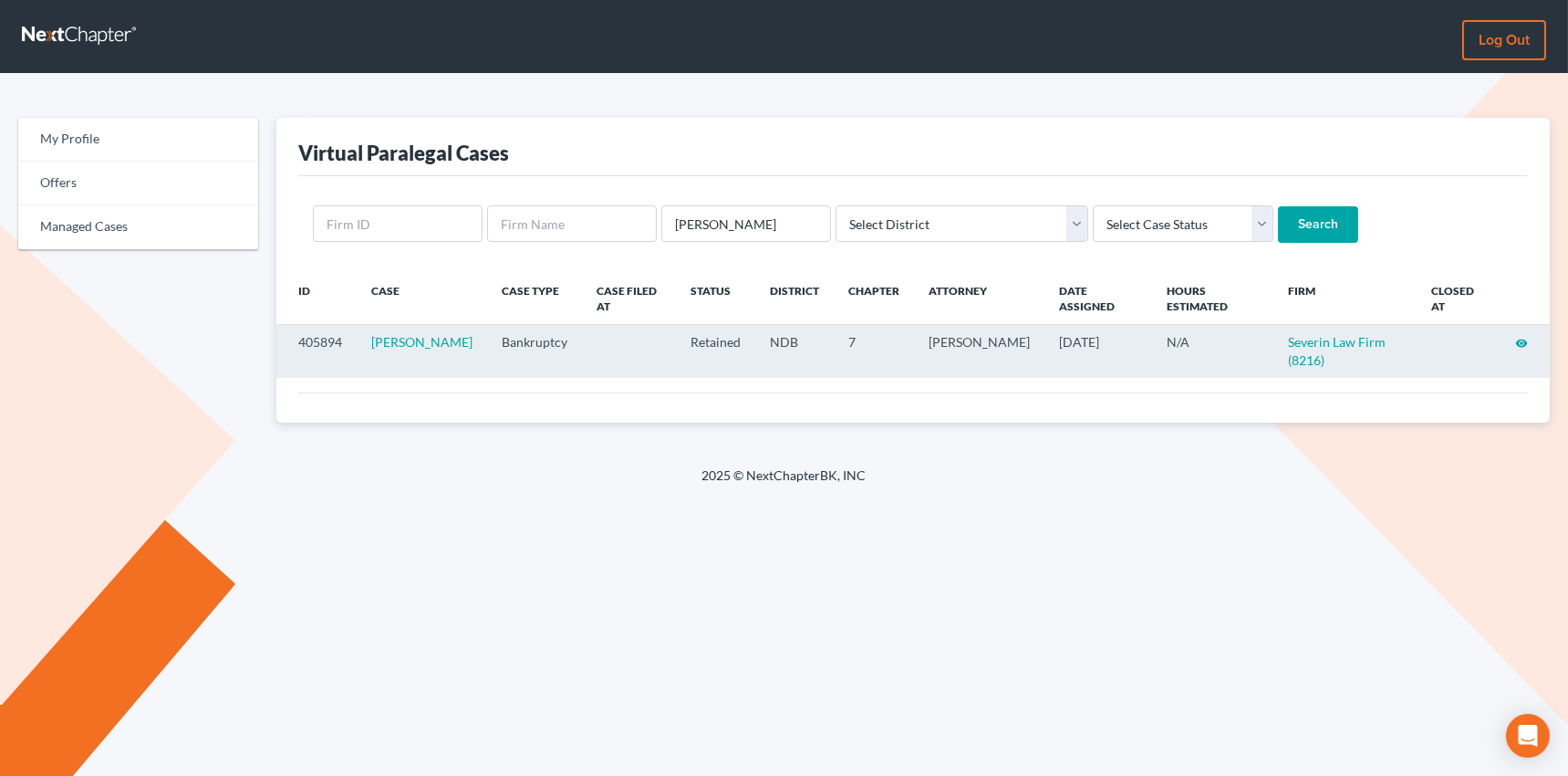
click at [1524, 336] on icon "visibility" at bounding box center [1521, 342] width 12 height 12
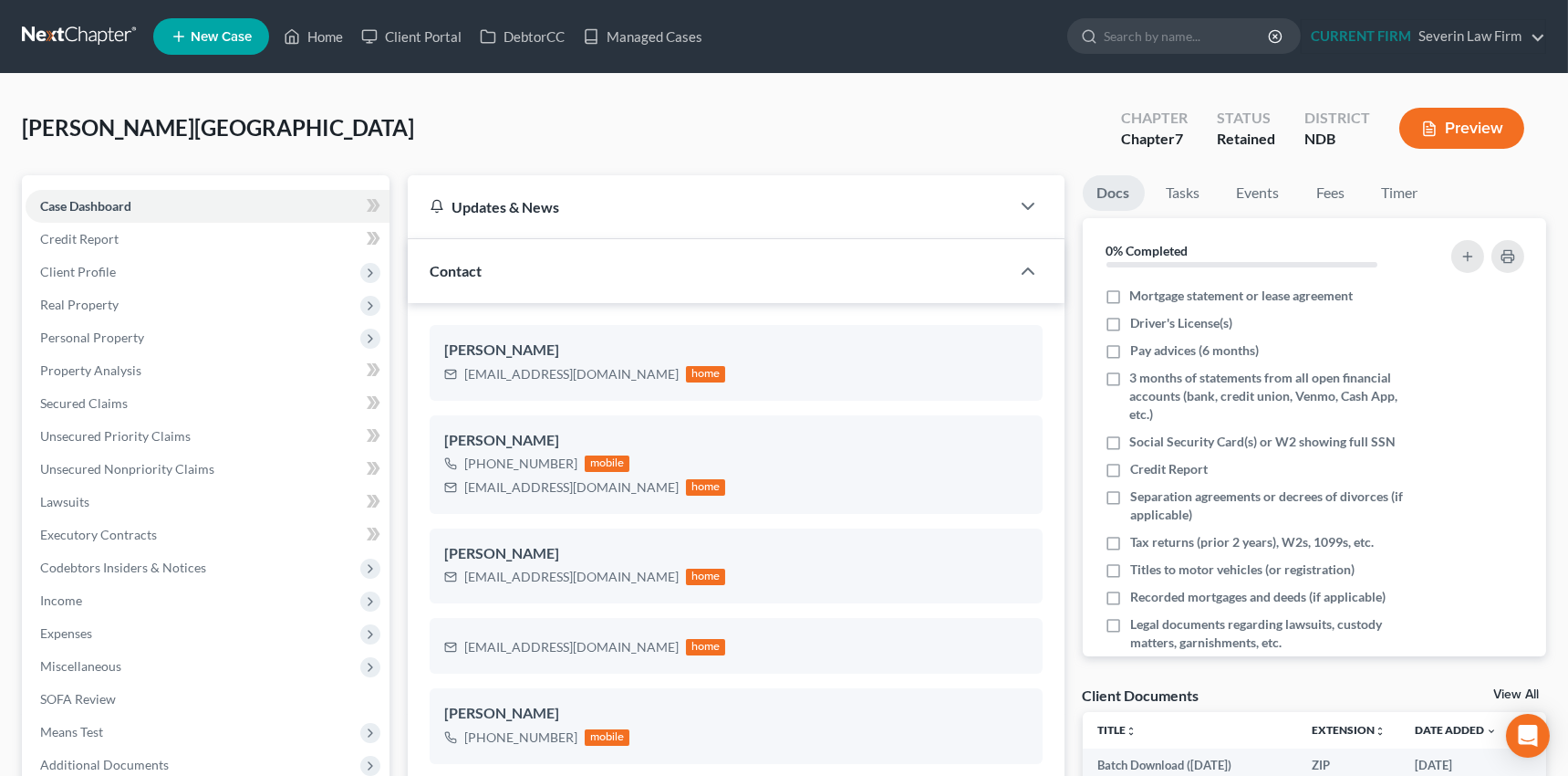
scroll to position [1004, 0]
drag, startPoint x: 464, startPoint y: 372, endPoint x: 627, endPoint y: 374, distance: 163.0
click at [627, 374] on div "[EMAIL_ADDRESS][DOMAIN_NAME]" at bounding box center [572, 374] width 215 height 18
copy div "[EMAIL_ADDRESS][DOMAIN_NAME]"
